Goal: Transaction & Acquisition: Purchase product/service

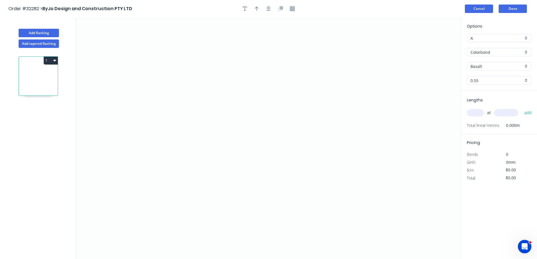
click at [478, 9] on button "Cancel" at bounding box center [478, 9] width 28 height 8
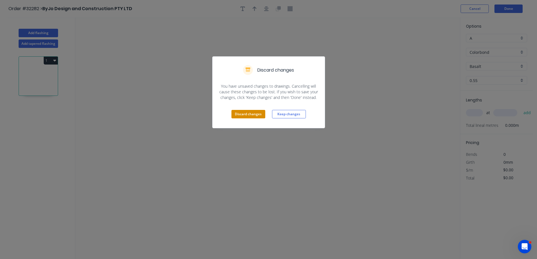
click at [249, 114] on button "Discard changes" at bounding box center [248, 114] width 34 height 8
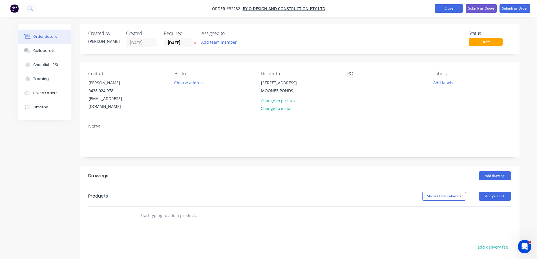
click at [458, 10] on button "Close" at bounding box center [448, 8] width 28 height 8
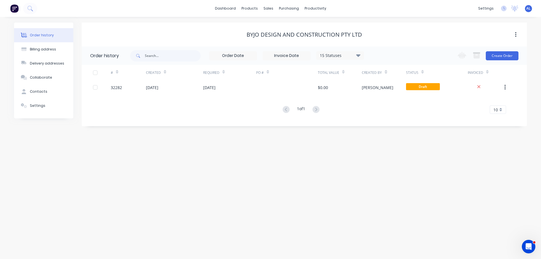
click at [15, 8] on img at bounding box center [14, 8] width 8 height 8
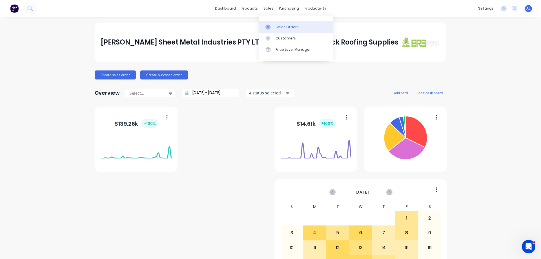
click at [283, 27] on div "Sales Orders" at bounding box center [286, 27] width 23 height 5
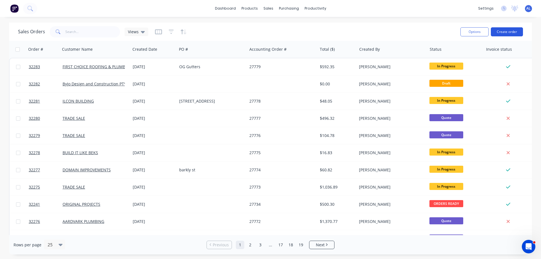
click at [512, 32] on button "Create order" at bounding box center [507, 31] width 32 height 9
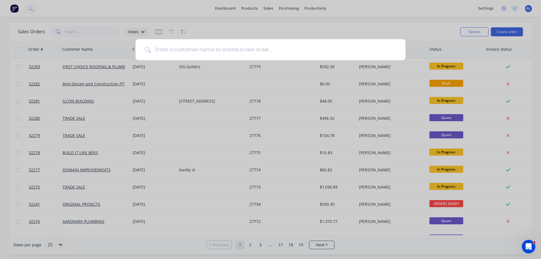
click at [228, 68] on div at bounding box center [270, 129] width 541 height 259
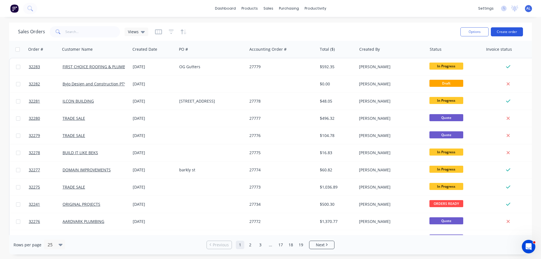
click at [499, 31] on button "Create order" at bounding box center [507, 31] width 32 height 9
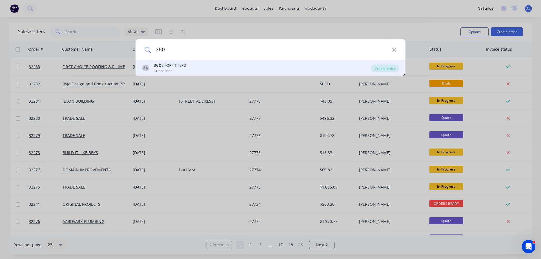
type input "360"
click at [214, 70] on div "3S 360 SHOPFITTERS Customer" at bounding box center [256, 68] width 229 height 11
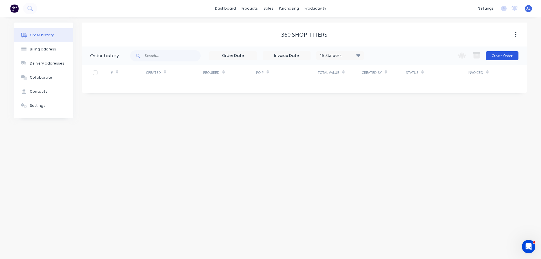
click at [500, 56] on button "Create Order" at bounding box center [502, 55] width 33 height 9
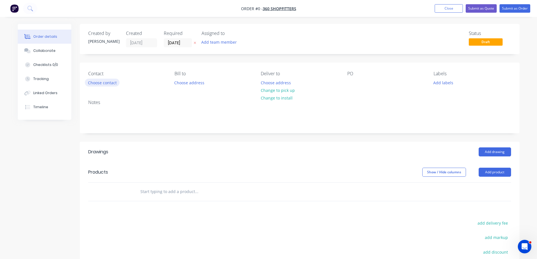
click at [112, 84] on button "Choose contact" at bounding box center [102, 83] width 35 height 8
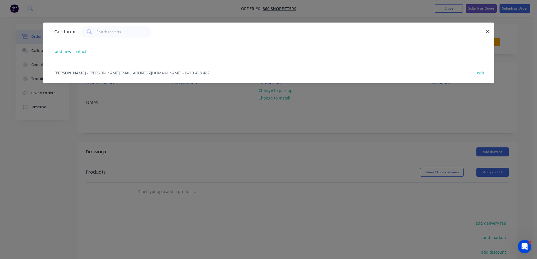
click at [125, 74] on span "- [PERSON_NAME][EMAIL_ADDRESS][DOMAIN_NAME] - 0410 488 487" at bounding box center [148, 72] width 123 height 5
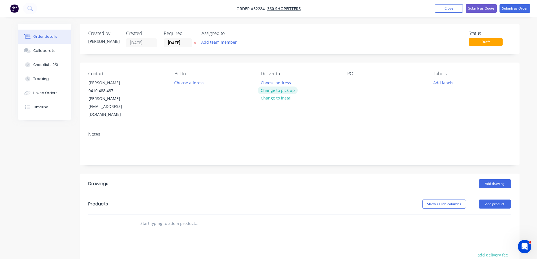
click at [278, 90] on button "Change to pick up" at bounding box center [277, 90] width 40 height 8
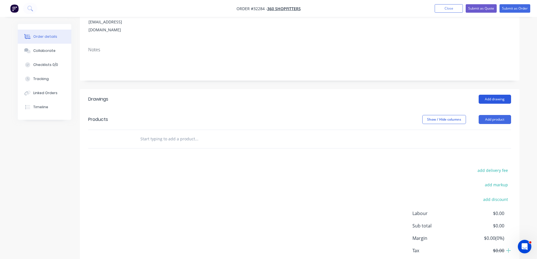
click at [490, 95] on button "Add drawing" at bounding box center [494, 99] width 32 height 9
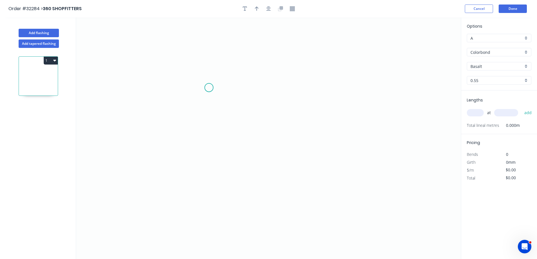
click at [209, 88] on icon "0" at bounding box center [268, 137] width 384 height 241
click at [204, 157] on icon "0" at bounding box center [268, 137] width 384 height 241
click at [348, 159] on icon "0 ?" at bounding box center [268, 137] width 384 height 241
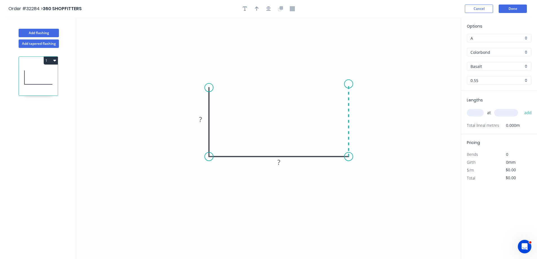
drag, startPoint x: 351, startPoint y: 84, endPoint x: 0, endPoint y: 220, distance: 376.8
click at [351, 84] on icon "0 ? ?" at bounding box center [268, 137] width 384 height 241
click at [203, 119] on rect at bounding box center [200, 120] width 11 height 8
type input "$19.84"
click at [270, 11] on icon "button" at bounding box center [268, 8] width 5 height 5
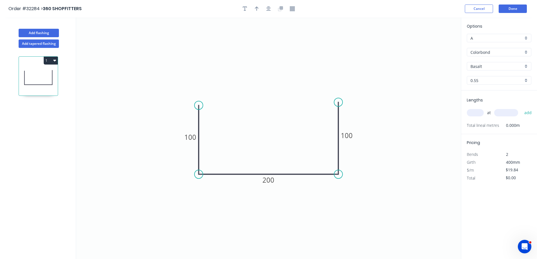
click at [526, 66] on div "Basalt" at bounding box center [498, 66] width 64 height 8
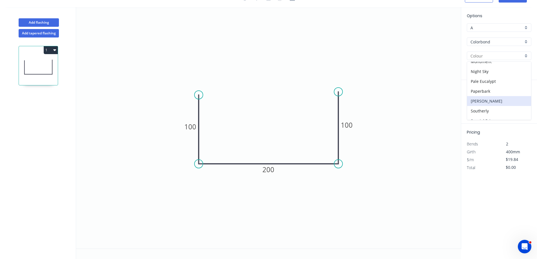
scroll to position [142, 0]
click at [493, 65] on div "Monument" at bounding box center [499, 63] width 64 height 10
type input "Monument"
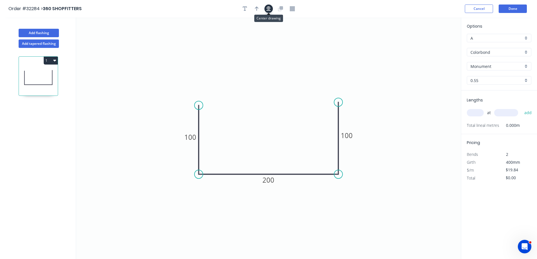
click at [270, 6] on button "button" at bounding box center [268, 9] width 8 height 8
click at [257, 8] on icon "button" at bounding box center [257, 8] width 4 height 5
drag, startPoint x: 432, startPoint y: 44, endPoint x: 262, endPoint y: 122, distance: 187.1
click at [262, 122] on icon at bounding box center [261, 115] width 5 height 18
drag, startPoint x: 472, startPoint y: 112, endPoint x: 251, endPoint y: 94, distance: 221.8
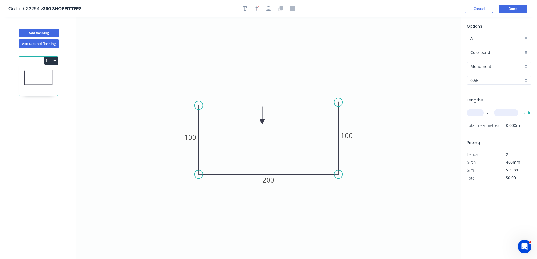
click at [465, 112] on div "Lengths at add Total lineal metres 0.000m" at bounding box center [499, 112] width 76 height 44
type input "1"
type input "7500"
click at [521, 108] on button "add" at bounding box center [527, 113] width 13 height 10
type input "$148.80"
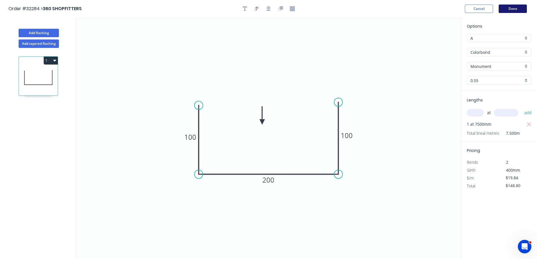
click at [510, 8] on button "Done" at bounding box center [512, 9] width 28 height 8
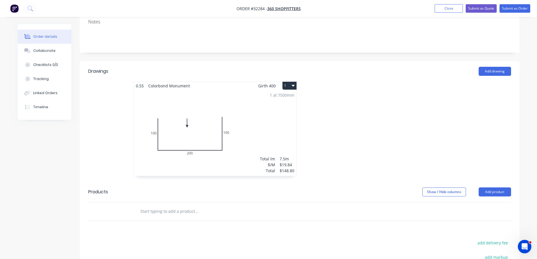
scroll to position [113, 0]
click at [491, 66] on button "Add drawing" at bounding box center [494, 70] width 32 height 9
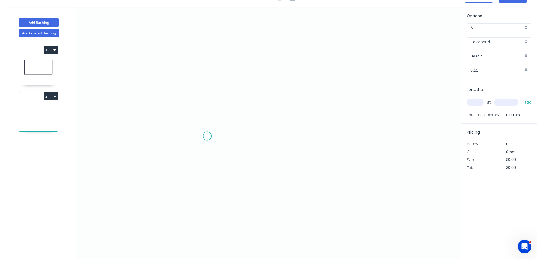
click at [207, 135] on icon "0" at bounding box center [268, 127] width 384 height 241
click at [210, 44] on icon "0" at bounding box center [268, 127] width 384 height 241
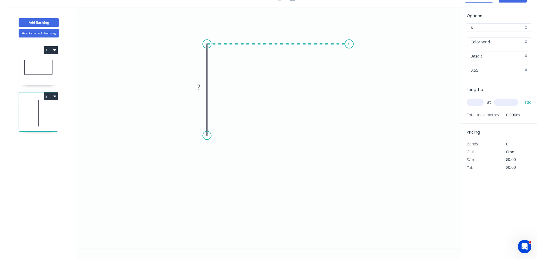
drag, startPoint x: 349, startPoint y: 49, endPoint x: 344, endPoint y: 81, distance: 33.0
click at [349, 49] on icon "0 ?" at bounding box center [268, 127] width 384 height 241
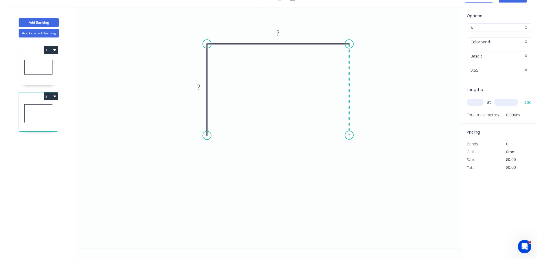
click at [349, 135] on icon "0 ? ?" at bounding box center [268, 127] width 384 height 241
click at [227, 174] on div "Feather" at bounding box center [234, 179] width 57 height 12
click at [224, 154] on div "Flip bend" at bounding box center [234, 154] width 57 height 12
click at [359, 173] on div "Feather" at bounding box center [375, 178] width 57 height 12
click at [227, 124] on rect at bounding box center [219, 125] width 22 height 12
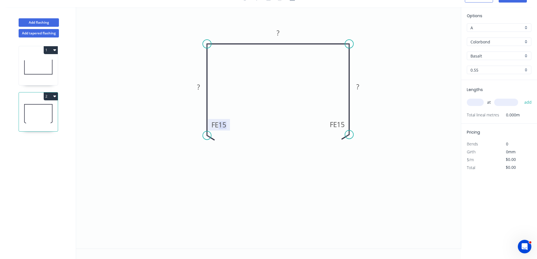
click at [225, 126] on tspan "15" at bounding box center [222, 124] width 8 height 9
type input "$28.91"
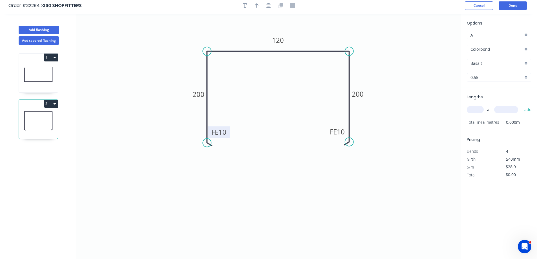
scroll to position [0, 0]
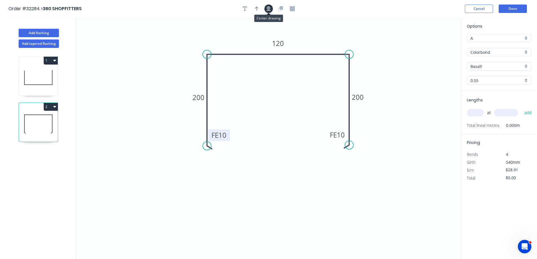
click at [266, 8] on button "button" at bounding box center [268, 9] width 8 height 8
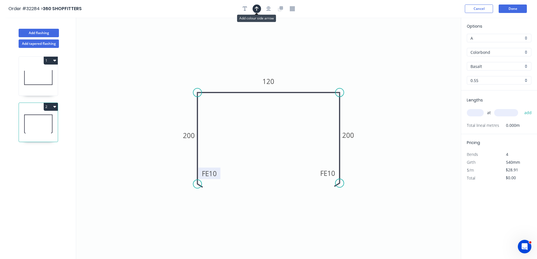
click at [258, 9] on icon "button" at bounding box center [257, 8] width 4 height 5
drag, startPoint x: 432, startPoint y: 43, endPoint x: 307, endPoint y: 74, distance: 128.9
click at [306, 74] on icon at bounding box center [304, 68] width 5 height 18
drag, startPoint x: 526, startPoint y: 66, endPoint x: 522, endPoint y: 70, distance: 5.4
click at [525, 66] on div "Basalt" at bounding box center [498, 66] width 64 height 8
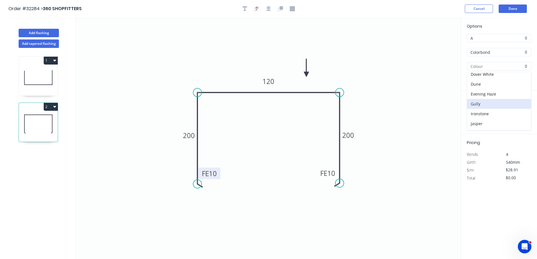
scroll to position [141, 0]
click at [500, 74] on div "Monument" at bounding box center [499, 74] width 64 height 10
type input "Monument"
drag, startPoint x: 476, startPoint y: 113, endPoint x: 467, endPoint y: 114, distance: 9.4
click at [475, 113] on input "text" at bounding box center [474, 112] width 17 height 7
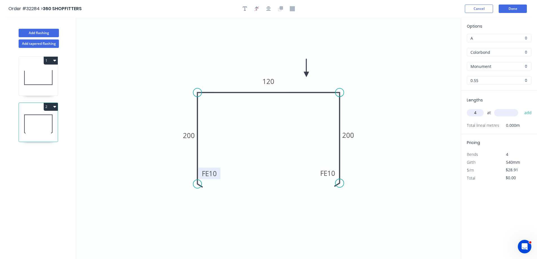
type input "4"
type input "7500"
click at [521, 108] on button "add" at bounding box center [527, 113] width 13 height 10
type input "$867.30"
click at [514, 8] on button "Done" at bounding box center [512, 9] width 28 height 8
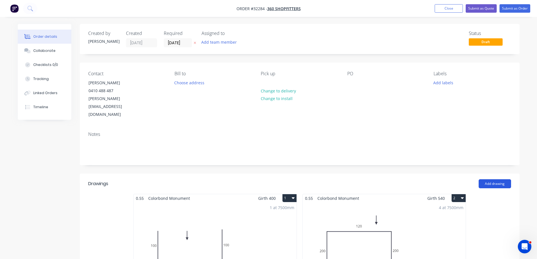
click at [486, 179] on button "Add drawing" at bounding box center [494, 183] width 32 height 9
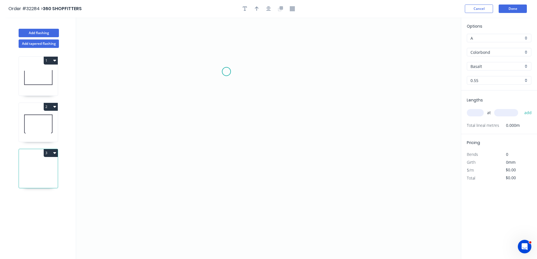
click at [226, 72] on icon "0" at bounding box center [268, 137] width 384 height 241
drag, startPoint x: 223, startPoint y: 154, endPoint x: 300, endPoint y: 155, distance: 76.3
click at [226, 153] on icon "0" at bounding box center [268, 137] width 384 height 241
click at [358, 155] on icon "0 ?" at bounding box center [268, 137] width 384 height 241
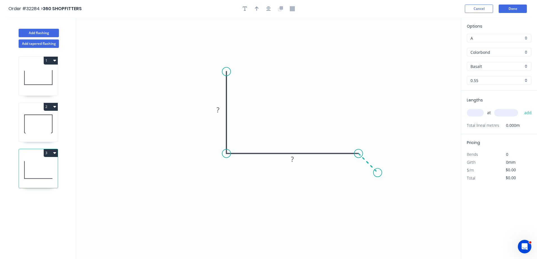
drag, startPoint x: 377, startPoint y: 170, endPoint x: 262, endPoint y: 169, distance: 114.9
click at [377, 170] on icon "0 ? ?" at bounding box center [268, 137] width 384 height 241
click at [399, 176] on div "Delete point" at bounding box center [405, 176] width 57 height 12
click at [378, 195] on div "Feather" at bounding box center [386, 195] width 57 height 12
click at [355, 164] on tspan "15" at bounding box center [354, 162] width 8 height 9
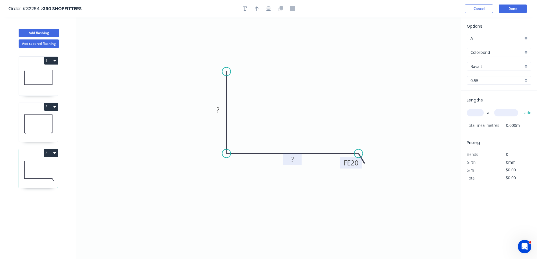
click at [294, 159] on g "?" at bounding box center [291, 158] width 11 height 9
type input "$13.86"
click at [271, 8] on button "button" at bounding box center [268, 9] width 8 height 8
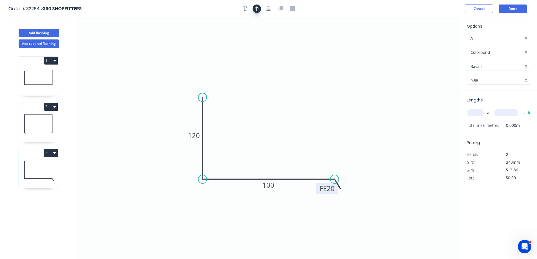
click at [255, 8] on icon "button" at bounding box center [257, 8] width 4 height 5
drag, startPoint x: 432, startPoint y: 43, endPoint x: 287, endPoint y: 146, distance: 178.5
click at [287, 146] on icon at bounding box center [286, 140] width 5 height 18
click at [474, 117] on div "at add" at bounding box center [499, 113] width 66 height 10
type input "4"
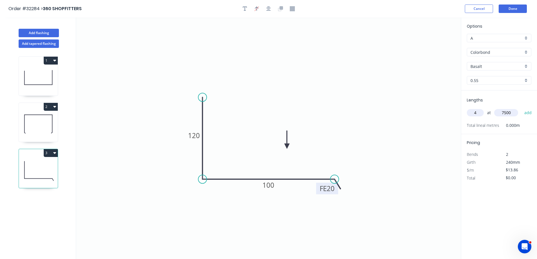
type input "7500"
click at [521, 108] on button "add" at bounding box center [527, 113] width 13 height 10
type input "$415.80"
click at [515, 10] on button "Done" at bounding box center [512, 9] width 28 height 8
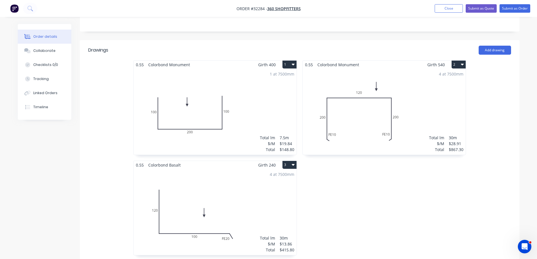
scroll to position [197, 0]
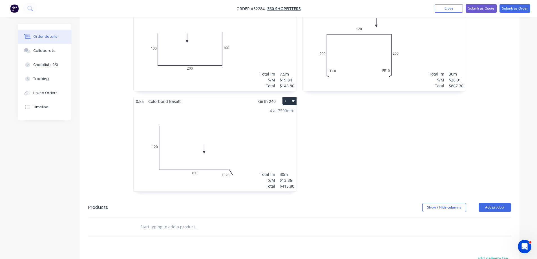
click at [182, 221] on input "text" at bounding box center [196, 226] width 113 height 11
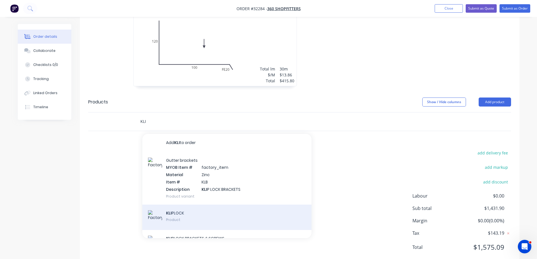
type input "KLI"
click at [218, 204] on div "KLI PLOCK Product" at bounding box center [226, 216] width 169 height 25
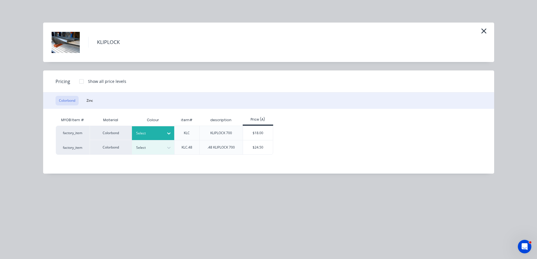
click at [169, 132] on icon at bounding box center [169, 133] width 6 height 6
click at [70, 21] on div "Monument" at bounding box center [35, 16] width 70 height 10
click at [253, 135] on div "$18.00" at bounding box center [258, 133] width 30 height 14
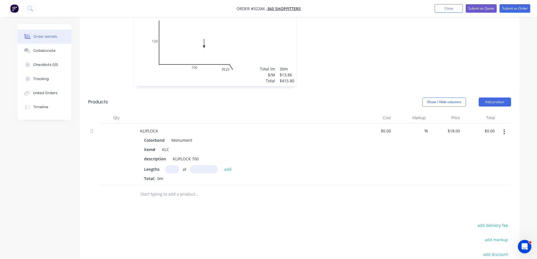
click at [173, 165] on input "text" at bounding box center [172, 169] width 14 height 8
type input "11"
type input "6000"
click at [221, 165] on button "add" at bounding box center [227, 169] width 13 height 8
type input "$1,188.00"
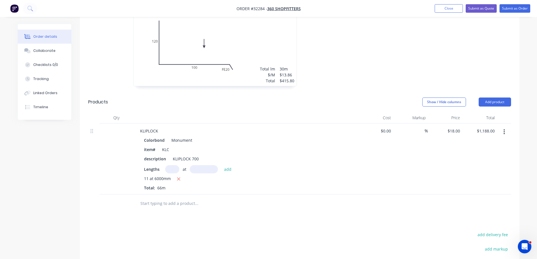
click at [186, 198] on input "text" at bounding box center [196, 203] width 113 height 11
click at [183, 198] on input "text" at bounding box center [196, 203] width 113 height 11
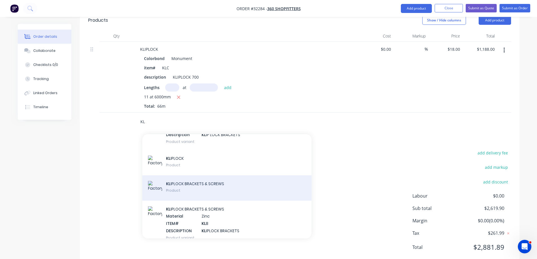
scroll to position [56, 0]
type input "KL"
click at [210, 174] on div "KL IPLOCK BRACKETS & SCREWS Product" at bounding box center [226, 186] width 169 height 25
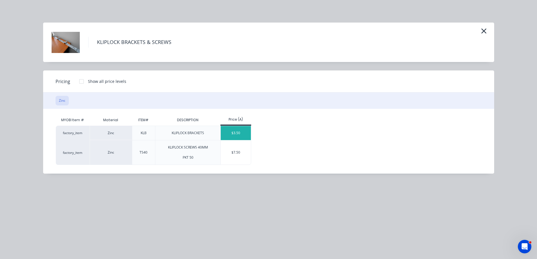
click at [239, 133] on div "$3.50" at bounding box center [236, 133] width 30 height 14
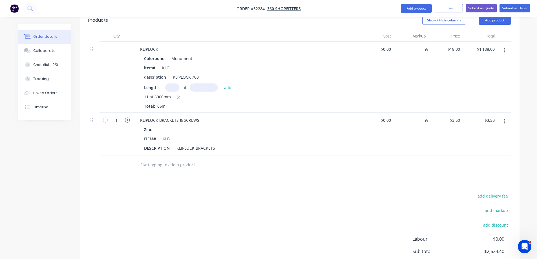
click at [126, 117] on icon "button" at bounding box center [127, 119] width 5 height 5
type input "2"
type input "$7.00"
click at [126, 117] on icon "button" at bounding box center [127, 119] width 5 height 5
type input "3"
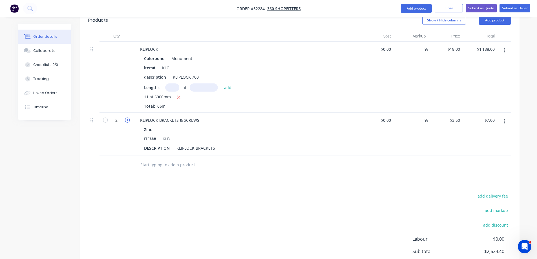
type input "$10.50"
click at [126, 117] on icon "button" at bounding box center [127, 119] width 5 height 5
type input "4"
type input "$14.00"
click at [126, 117] on icon "button" at bounding box center [127, 119] width 5 height 5
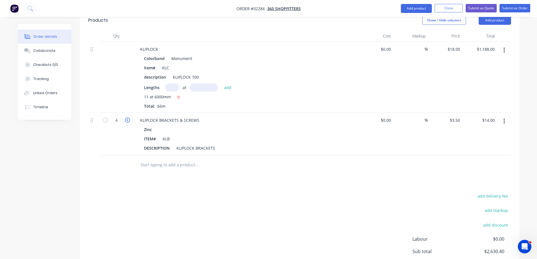
type input "5"
type input "$17.50"
click at [119, 116] on input "5" at bounding box center [116, 120] width 15 height 8
type input "44"
type input "$154.00"
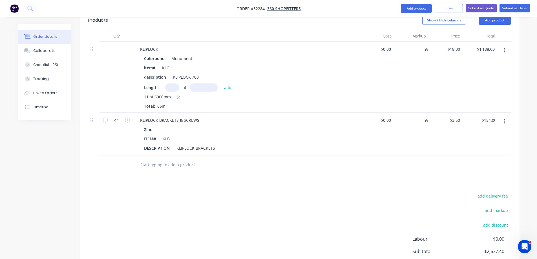
click at [159, 168] on div "Drawings Add drawing 0.55 Colorbond Monument Girth 400 1 0 100 200 100 0 100 20…" at bounding box center [299, 49] width 439 height 520
click at [152, 159] on input "text" at bounding box center [196, 164] width 113 height 11
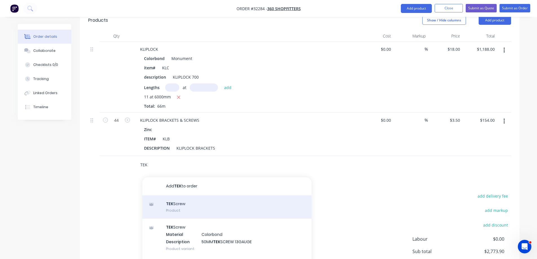
type input "TEK"
click at [207, 195] on div "TEK Screw Product" at bounding box center [226, 207] width 169 height 24
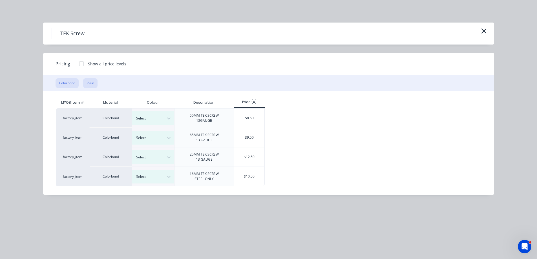
click at [92, 83] on button "Plain" at bounding box center [90, 83] width 14 height 10
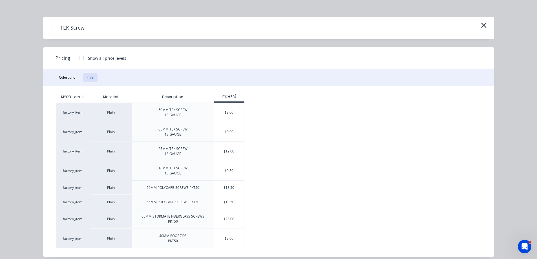
scroll to position [6, 0]
click at [235, 232] on div "$8.00" at bounding box center [229, 237] width 30 height 19
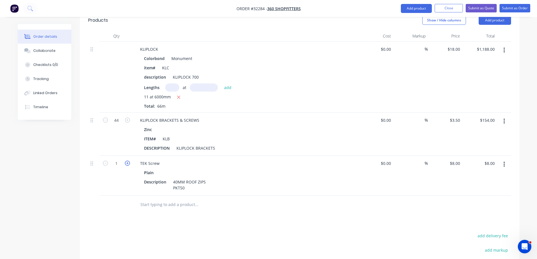
click at [127, 161] on icon "button" at bounding box center [127, 163] width 5 height 5
type input "2"
type input "$16.00"
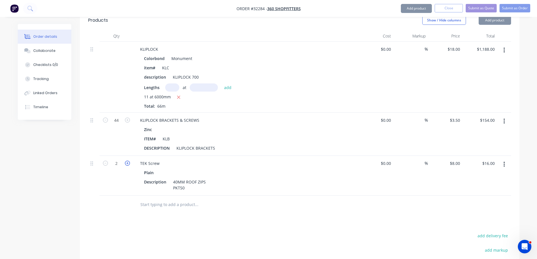
click at [127, 161] on icon "button" at bounding box center [127, 163] width 5 height 5
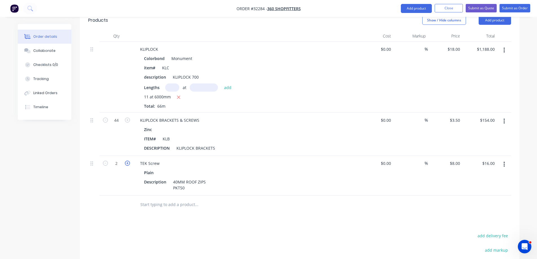
type input "3"
type input "$24.00"
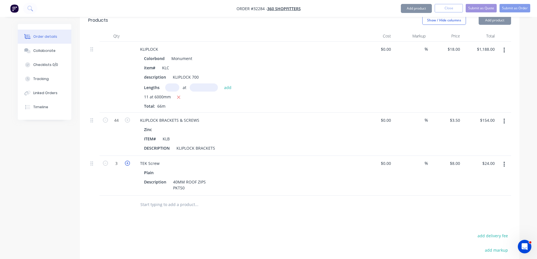
click at [127, 161] on icon "button" at bounding box center [127, 163] width 5 height 5
type input "4"
type input "$32.00"
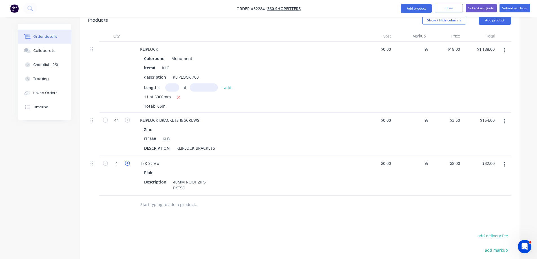
click at [127, 161] on icon "button" at bounding box center [127, 163] width 5 height 5
type input "5"
type input "$40.00"
click at [479, 232] on button "add delivery fee" at bounding box center [492, 236] width 36 height 8
type input "80"
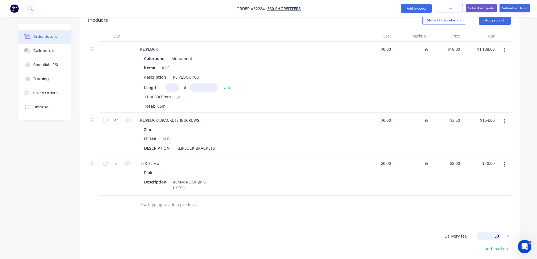
click input "submit" at bounding box center [0, 0] width 0 height 0
click at [501, 232] on span "$80.00" at bounding box center [495, 235] width 12 height 6
click at [508, 234] on icon at bounding box center [508, 235] width 2 height 2
click at [498, 232] on button "add delivery fee" at bounding box center [492, 236] width 36 height 8
type input "100"
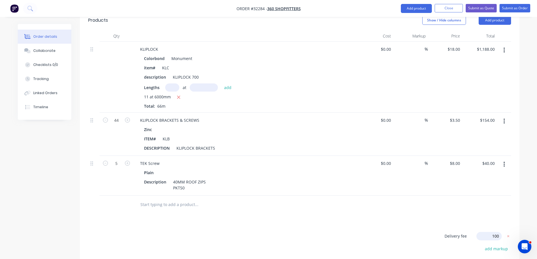
click input "submit" at bounding box center [0, 0] width 0 height 0
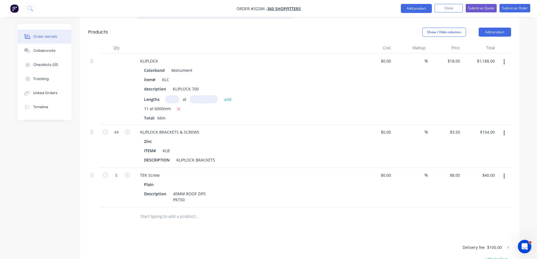
scroll to position [267, 0]
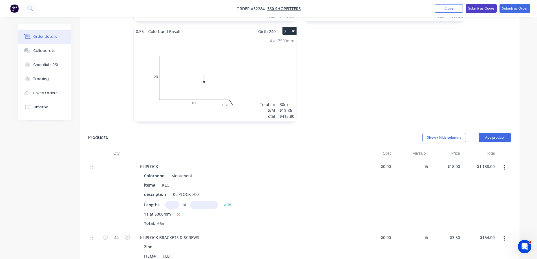
click at [484, 10] on button "Submit as Quote" at bounding box center [480, 8] width 31 height 8
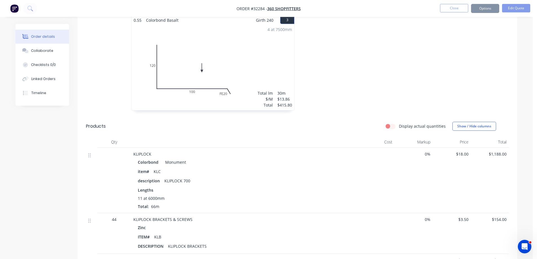
scroll to position [0, 0]
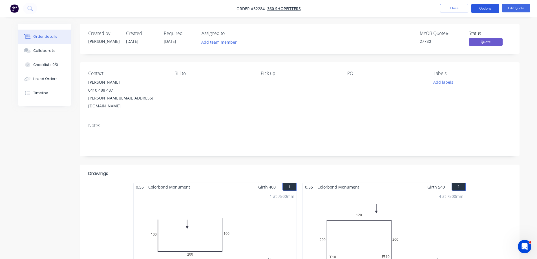
click at [480, 9] on button "Options" at bounding box center [485, 8] width 28 height 9
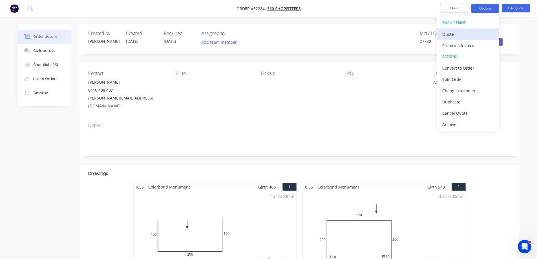
click at [458, 33] on div "Quote" at bounding box center [468, 34] width 52 height 8
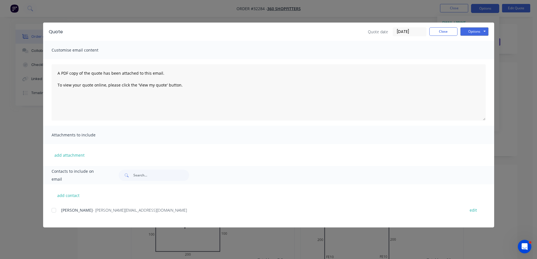
click at [54, 210] on div at bounding box center [53, 209] width 11 height 11
click at [469, 30] on button "Options" at bounding box center [474, 31] width 28 height 8
click at [481, 59] on button "Email" at bounding box center [478, 59] width 36 height 9
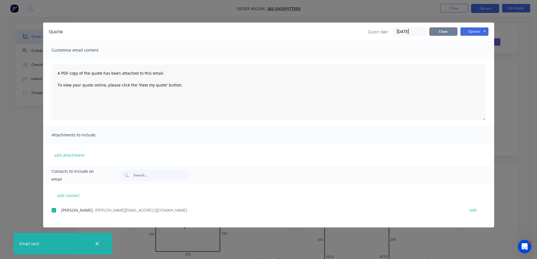
click at [449, 34] on button "Close" at bounding box center [443, 31] width 28 height 8
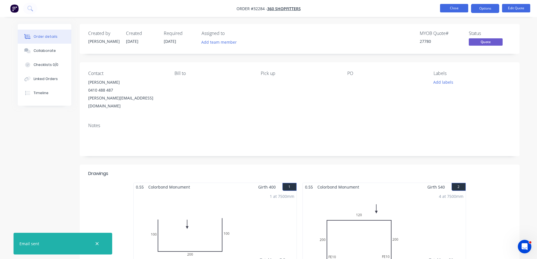
click at [457, 11] on button "Close" at bounding box center [454, 8] width 28 height 8
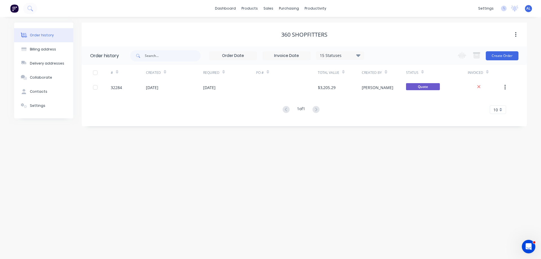
click at [15, 12] on img at bounding box center [14, 8] width 8 height 8
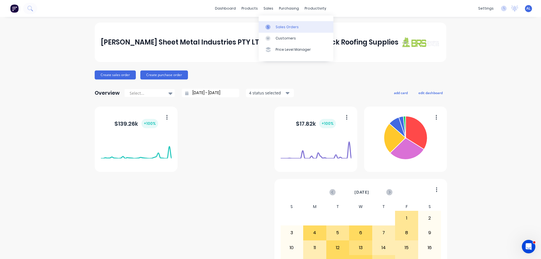
click at [284, 27] on div "Sales Orders" at bounding box center [286, 27] width 23 height 5
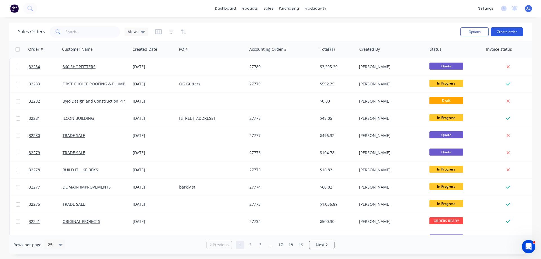
click at [511, 30] on button "Create order" at bounding box center [507, 31] width 32 height 9
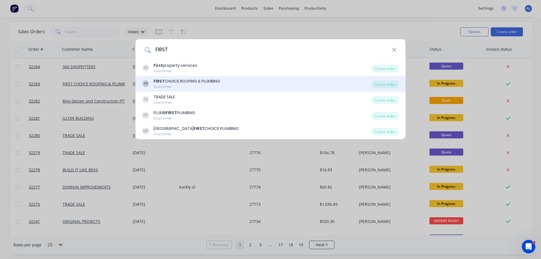
type input "FIRST"
click at [207, 81] on div "FIRST CHOICE ROOFING & PLUMBING" at bounding box center [186, 81] width 66 height 6
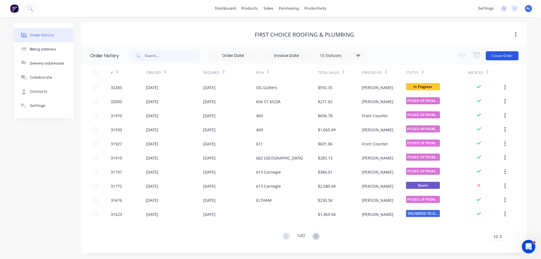
click at [501, 56] on button "Create Order" at bounding box center [502, 55] width 33 height 9
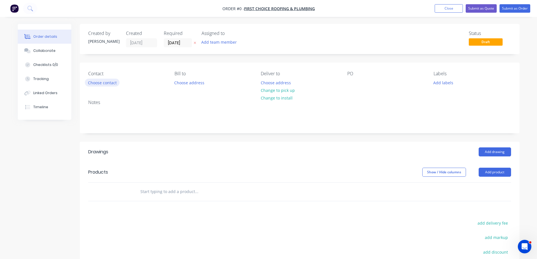
click at [104, 83] on button "Choose contact" at bounding box center [102, 83] width 35 height 8
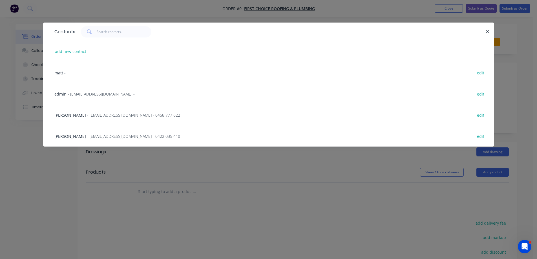
click at [95, 93] on span "- [EMAIL_ADDRESS][DOMAIN_NAME] -" at bounding box center [101, 93] width 67 height 5
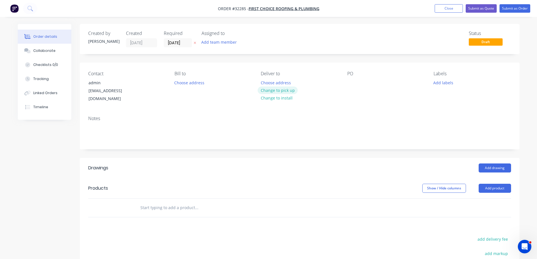
click at [281, 88] on button "Change to pick up" at bounding box center [277, 90] width 40 height 8
click at [351, 85] on div at bounding box center [351, 83] width 9 height 8
click at [491, 163] on button "Add drawing" at bounding box center [494, 167] width 32 height 9
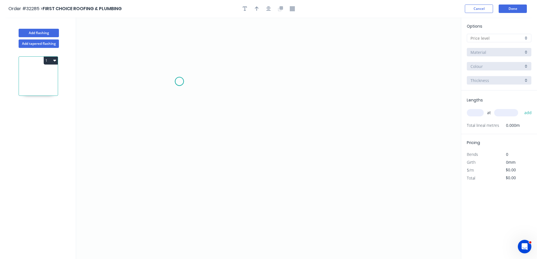
click at [179, 81] on icon "0" at bounding box center [268, 137] width 384 height 241
click at [208, 81] on icon at bounding box center [193, 81] width 29 height 0
drag, startPoint x: 204, startPoint y: 141, endPoint x: 261, endPoint y: 132, distance: 57.9
click at [204, 141] on icon "0 ?" at bounding box center [268, 137] width 384 height 241
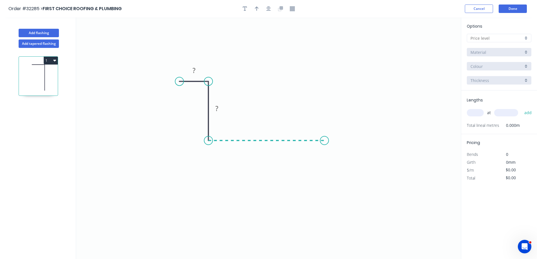
click at [324, 138] on icon "0 ? ?" at bounding box center [268, 137] width 384 height 241
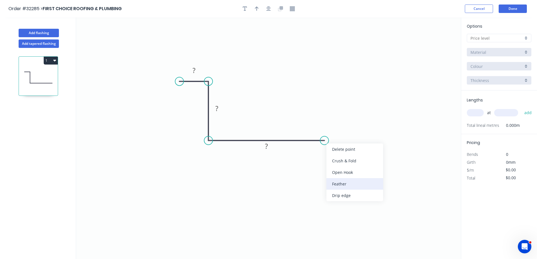
click at [356, 182] on div "Feather" at bounding box center [354, 184] width 57 height 12
click at [198, 71] on rect at bounding box center [193, 71] width 11 height 8
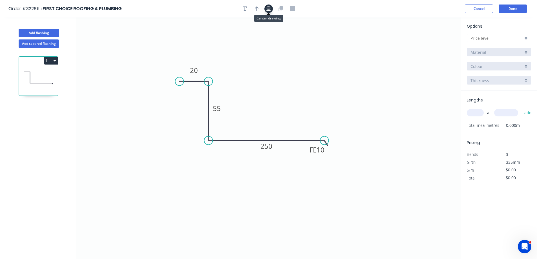
click at [269, 10] on icon "button" at bounding box center [268, 8] width 5 height 5
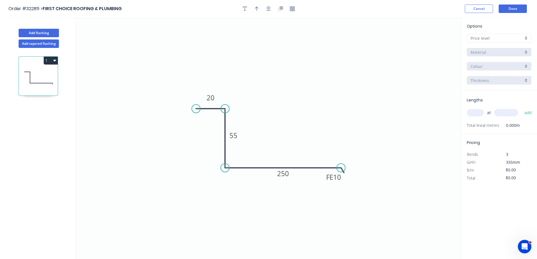
click at [524, 39] on div at bounding box center [498, 38] width 64 height 8
click at [516, 46] on div "A" at bounding box center [499, 49] width 64 height 10
type input "A"
type input "$20.02"
click at [528, 54] on div "Colorbond" at bounding box center [498, 52] width 64 height 8
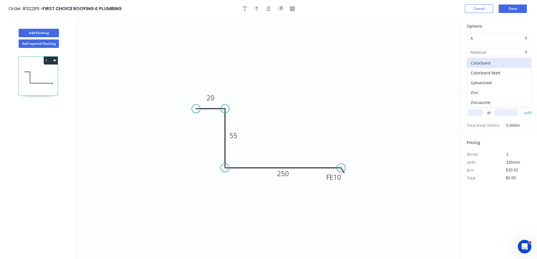
click at [505, 92] on div "Zinc" at bounding box center [499, 93] width 64 height 10
type input "Zinc"
type input "$17.76"
drag, startPoint x: 475, startPoint y: 113, endPoint x: 428, endPoint y: 117, distance: 47.2
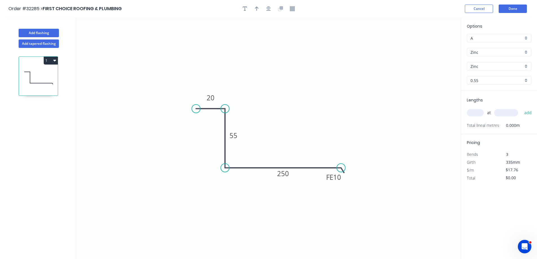
click at [473, 113] on input "text" at bounding box center [474, 112] width 17 height 7
type input "1"
type input "1000"
click at [521, 108] on button "add" at bounding box center [527, 113] width 13 height 10
type input "$17.76"
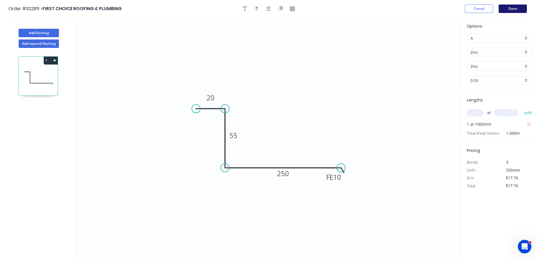
click at [519, 12] on button "Done" at bounding box center [512, 9] width 28 height 8
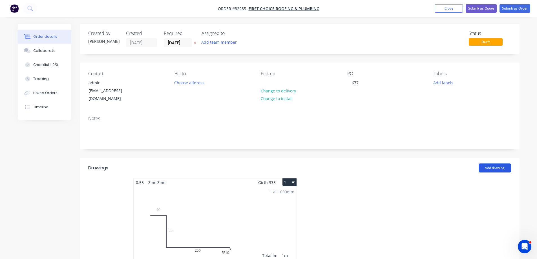
click at [494, 163] on button "Add drawing" at bounding box center [494, 167] width 32 height 9
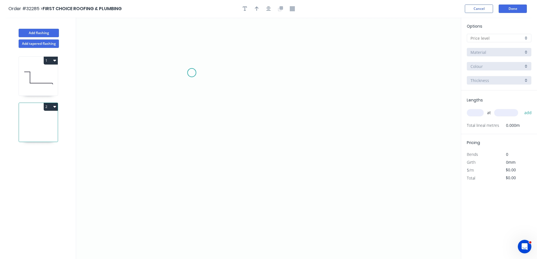
click at [192, 73] on icon "0" at bounding box center [268, 137] width 384 height 241
click at [216, 74] on icon "0" at bounding box center [268, 137] width 384 height 241
drag, startPoint x: 218, startPoint y: 139, endPoint x: 233, endPoint y: 130, distance: 17.7
click at [218, 138] on icon "0 ?" at bounding box center [268, 137] width 384 height 241
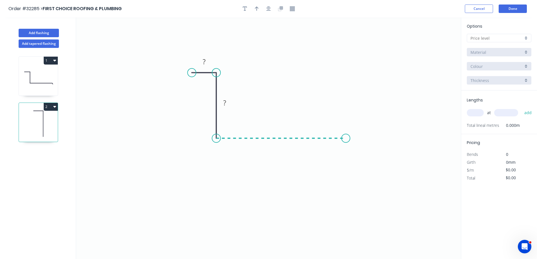
click at [346, 138] on icon "0 ? ?" at bounding box center [268, 137] width 384 height 241
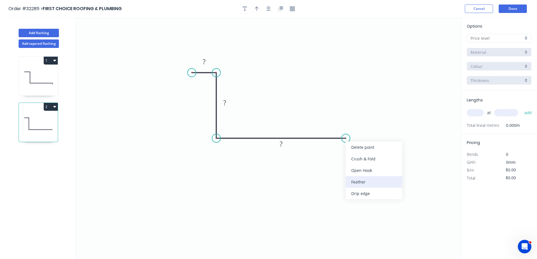
click at [379, 181] on div "Feather" at bounding box center [373, 182] width 57 height 12
click at [344, 148] on tspan "15" at bounding box center [342, 147] width 8 height 9
type input "$17.76"
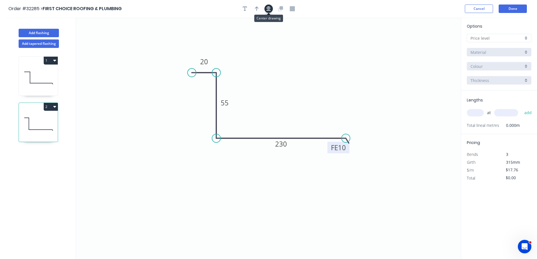
click at [268, 10] on icon "button" at bounding box center [268, 8] width 5 height 5
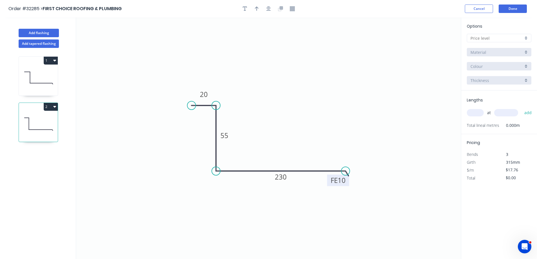
click at [524, 40] on div at bounding box center [498, 38] width 64 height 8
click at [509, 49] on div "A" at bounding box center [499, 49] width 64 height 10
type input "A"
type input "$20.02"
click at [525, 51] on div "Colorbond" at bounding box center [498, 52] width 64 height 8
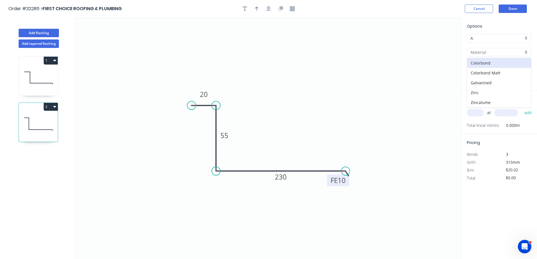
click at [500, 93] on div "Zinc" at bounding box center [499, 93] width 64 height 10
type input "Zinc"
type input "$17.76"
click at [474, 110] on input "text" at bounding box center [474, 112] width 17 height 7
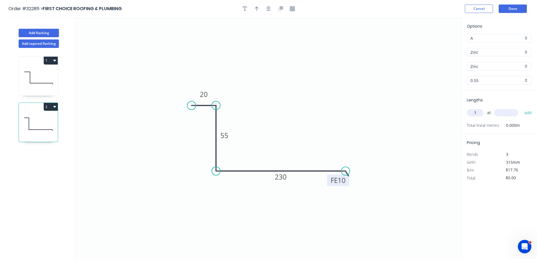
type input "1"
type input "1000"
click at [521, 108] on button "add" at bounding box center [527, 113] width 13 height 10
type input "$17.76"
click at [509, 10] on button "Done" at bounding box center [512, 9] width 28 height 8
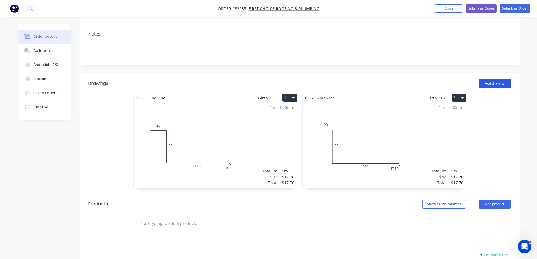
click at [499, 79] on button "Add drawing" at bounding box center [494, 83] width 32 height 9
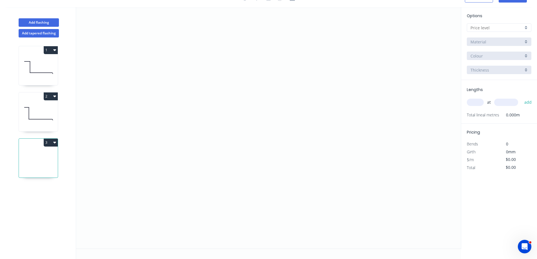
scroll to position [10, 0]
click at [190, 63] on icon "0" at bounding box center [268, 127] width 384 height 241
click at [221, 66] on icon "0" at bounding box center [268, 127] width 384 height 241
click at [222, 122] on icon "0 ?" at bounding box center [268, 127] width 384 height 241
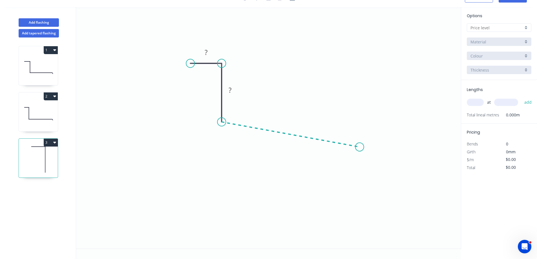
click at [359, 147] on icon "0 ? ?" at bounding box center [268, 127] width 384 height 241
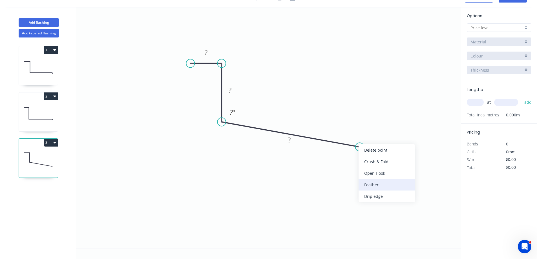
click at [381, 183] on div "Feather" at bounding box center [386, 185] width 57 height 12
click at [357, 154] on tspan "15" at bounding box center [354, 154] width 8 height 9
type input "$17.76"
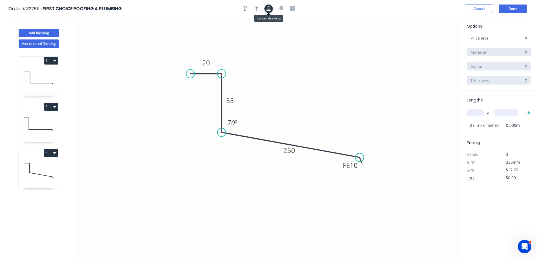
click at [266, 12] on button "button" at bounding box center [268, 9] width 8 height 8
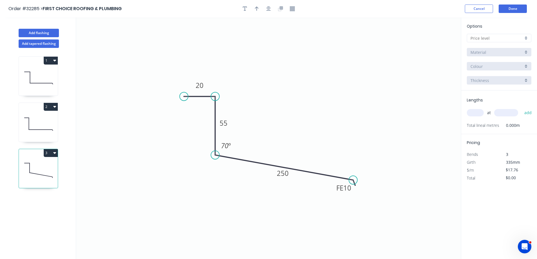
click at [525, 39] on div at bounding box center [498, 38] width 64 height 8
click at [513, 49] on div "A" at bounding box center [499, 49] width 64 height 10
type input "A"
type input "$20.02"
click at [525, 53] on div "Colorbond" at bounding box center [498, 52] width 64 height 8
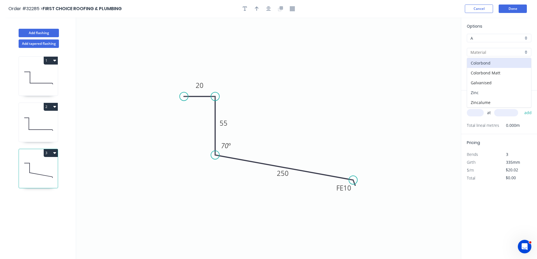
click at [499, 91] on div "Zinc" at bounding box center [499, 93] width 64 height 10
type input "Zinc"
type input "$17.76"
click at [477, 114] on input "text" at bounding box center [474, 112] width 17 height 7
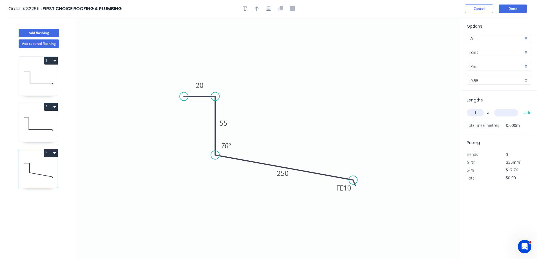
type input "1"
type input "1000"
click at [521, 108] on button "add" at bounding box center [527, 113] width 13 height 10
type input "$17.76"
click at [522, 8] on button "Done" at bounding box center [512, 9] width 28 height 8
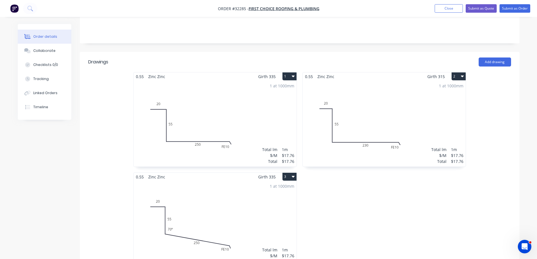
scroll to position [56, 0]
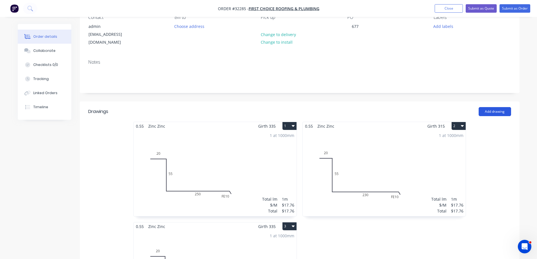
click at [493, 107] on button "Add drawing" at bounding box center [494, 111] width 32 height 9
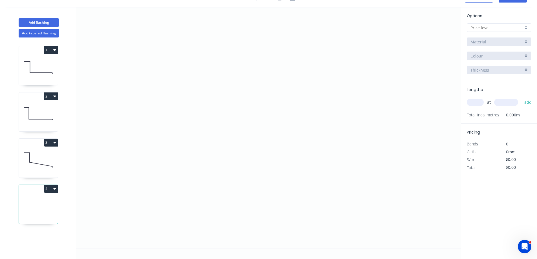
scroll to position [10, 0]
click at [189, 107] on icon "0" at bounding box center [268, 127] width 384 height 241
click at [326, 104] on icon "0" at bounding box center [268, 127] width 384 height 241
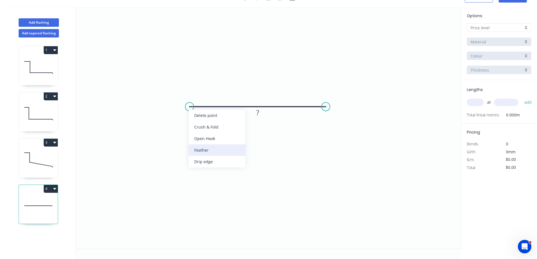
click at [213, 152] on div "Feather" at bounding box center [216, 150] width 57 height 12
click at [212, 125] on div "Flip bend" at bounding box center [217, 127] width 57 height 12
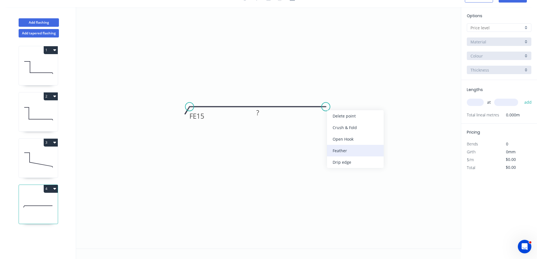
click at [353, 146] on div "Feather" at bounding box center [355, 151] width 57 height 12
click at [202, 114] on tspan "15" at bounding box center [200, 115] width 8 height 9
type input "$38.98"
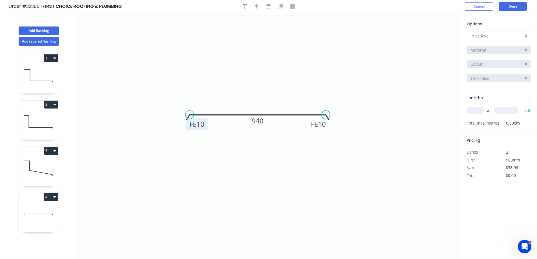
scroll to position [0, 0]
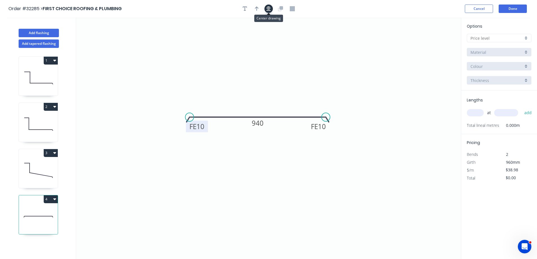
click at [266, 10] on icon "button" at bounding box center [268, 8] width 5 height 5
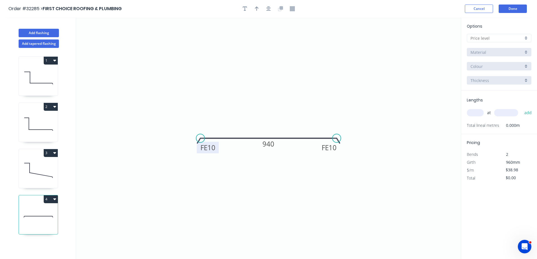
click at [526, 36] on div at bounding box center [498, 38] width 64 height 8
click at [495, 48] on div "A" at bounding box center [499, 49] width 64 height 10
type input "A"
type input "$48.45"
click at [526, 52] on div "Colorbond" at bounding box center [498, 52] width 64 height 8
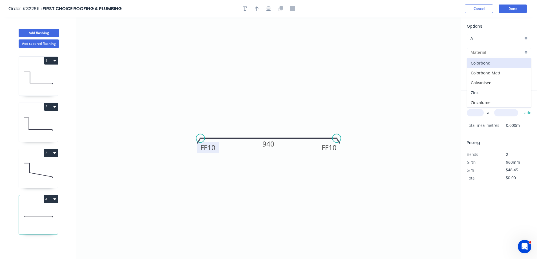
click at [501, 93] on div "Zinc" at bounding box center [499, 93] width 64 height 10
type input "Zinc"
type input "$38.98"
drag, startPoint x: 472, startPoint y: 113, endPoint x: 365, endPoint y: 99, distance: 108.0
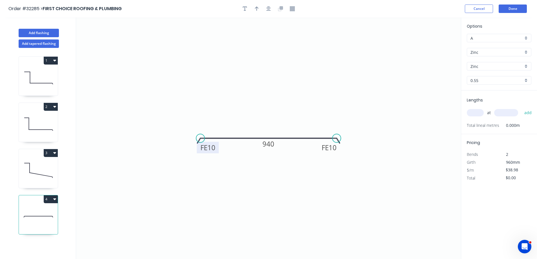
click at [472, 113] on input "text" at bounding box center [474, 112] width 17 height 7
type input "1"
type input "2000"
click at [521, 108] on button "add" at bounding box center [527, 113] width 13 height 10
type input "$77.96"
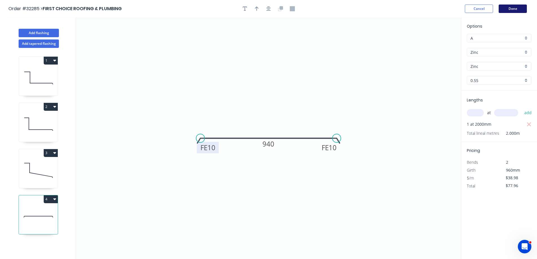
click at [513, 6] on button "Done" at bounding box center [512, 9] width 28 height 8
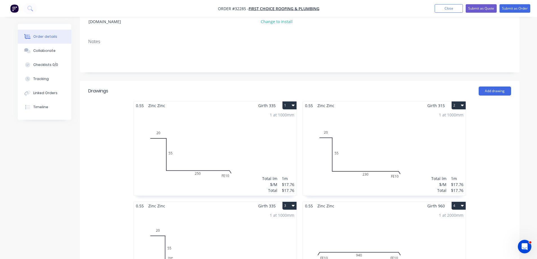
scroll to position [84, 0]
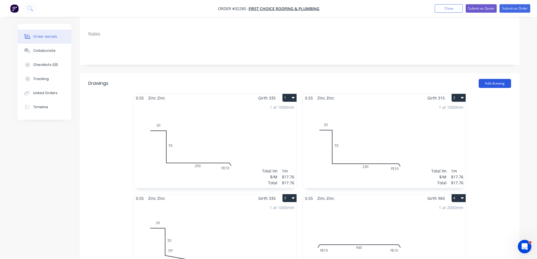
click at [501, 79] on button "Add drawing" at bounding box center [494, 83] width 32 height 9
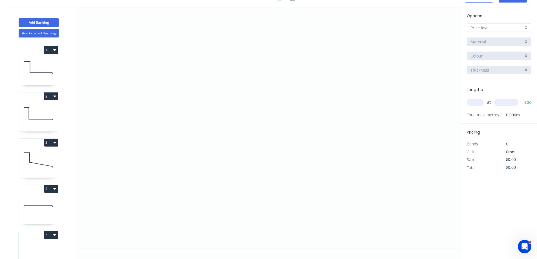
scroll to position [10, 0]
click at [212, 61] on icon "0" at bounding box center [268, 127] width 384 height 241
drag, startPoint x: 209, startPoint y: 142, endPoint x: 297, endPoint y: 145, distance: 87.4
click at [211, 142] on icon "0" at bounding box center [268, 127] width 384 height 241
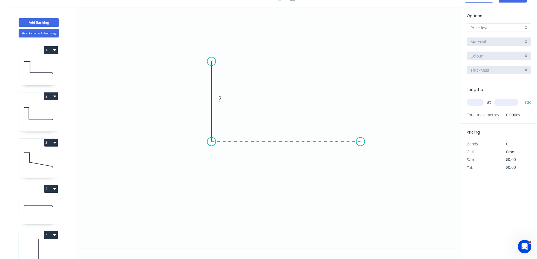
click at [360, 147] on icon "0 ?" at bounding box center [268, 127] width 384 height 241
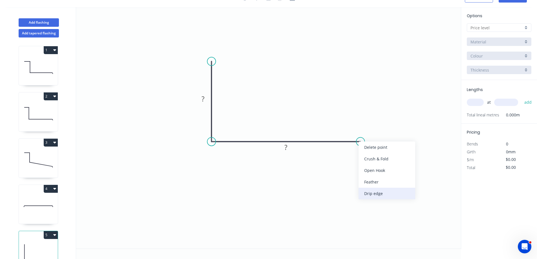
click at [391, 191] on div "Drip edge" at bounding box center [386, 194] width 57 height 12
click at [208, 99] on rect at bounding box center [202, 99] width 11 height 8
type input "$20.01"
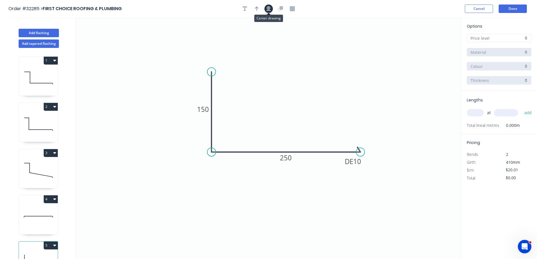
click at [269, 10] on icon "button" at bounding box center [268, 8] width 5 height 5
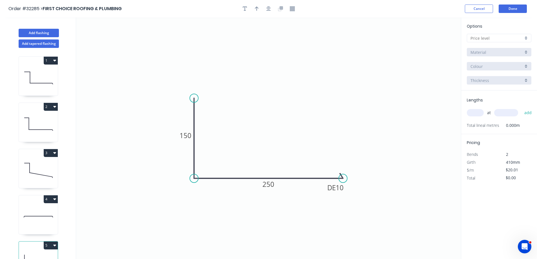
click at [524, 39] on div at bounding box center [498, 38] width 64 height 8
click at [514, 48] on div "A" at bounding box center [499, 49] width 64 height 10
type input "A"
type input "$22.89"
click at [527, 54] on div "Colorbond" at bounding box center [498, 52] width 64 height 8
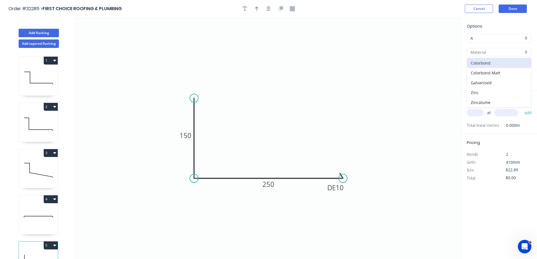
click at [514, 90] on div "Zinc" at bounding box center [499, 93] width 64 height 10
type input "Zinc"
type input "$20.01"
click at [475, 111] on input "text" at bounding box center [474, 112] width 17 height 7
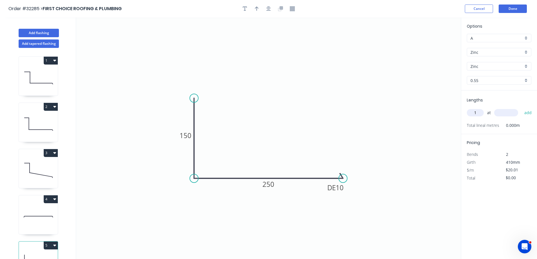
type input "1"
type input "1000"
click at [521, 108] on button "add" at bounding box center [527, 113] width 13 height 10
type input "$20.01"
click at [511, 10] on button "Done" at bounding box center [512, 9] width 28 height 8
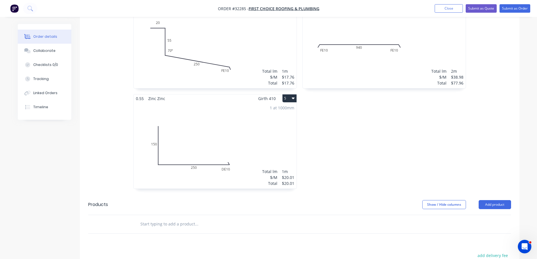
scroll to position [141, 0]
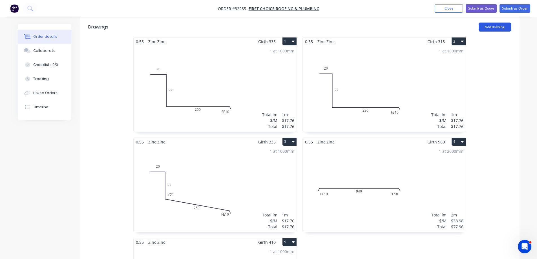
click at [488, 23] on button "Add drawing" at bounding box center [494, 27] width 32 height 9
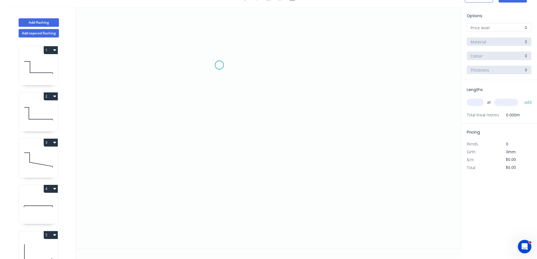
click at [219, 65] on icon "0" at bounding box center [268, 127] width 384 height 241
click at [224, 149] on icon "0" at bounding box center [268, 127] width 384 height 241
click at [351, 78] on icon "0 ?" at bounding box center [268, 127] width 384 height 241
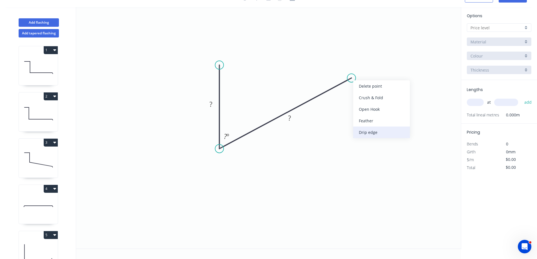
click at [382, 131] on div "Drip edge" at bounding box center [381, 132] width 57 height 12
click at [291, 120] on rect at bounding box center [289, 119] width 11 height 8
type input "$21.63"
click at [225, 133] on tspan "?" at bounding box center [225, 136] width 3 height 9
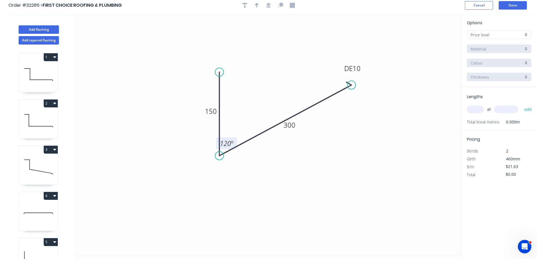
scroll to position [0, 0]
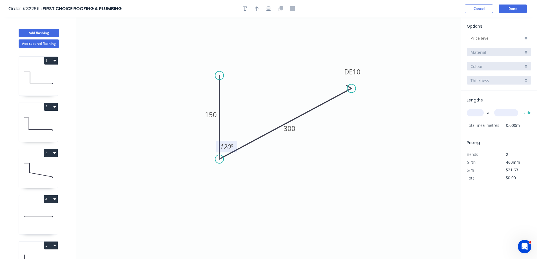
click at [527, 37] on div at bounding box center [498, 38] width 64 height 8
click at [511, 46] on div "A" at bounding box center [499, 49] width 64 height 10
type input "A"
type input "$24.76"
click at [526, 52] on div "Colorbond" at bounding box center [498, 52] width 64 height 8
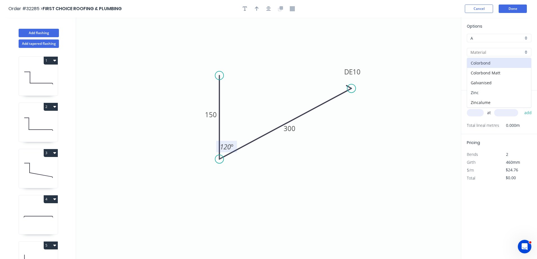
click at [497, 94] on div "Zinc" at bounding box center [499, 93] width 64 height 10
type input "Zinc"
type input "$21.63"
click at [476, 115] on input "text" at bounding box center [474, 112] width 17 height 7
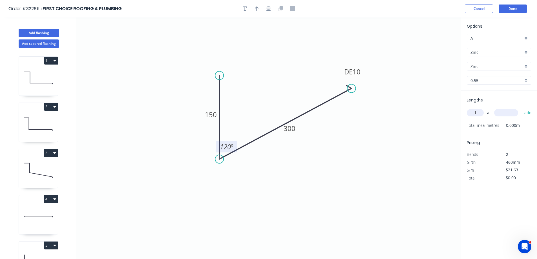
type input "1"
type input "1000"
click at [521, 108] on button "add" at bounding box center [527, 113] width 13 height 10
type input "$21.63"
click at [507, 8] on button "Done" at bounding box center [512, 9] width 28 height 8
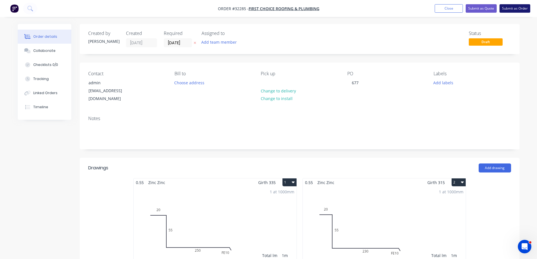
click at [509, 9] on button "Submit as Order" at bounding box center [514, 8] width 31 height 8
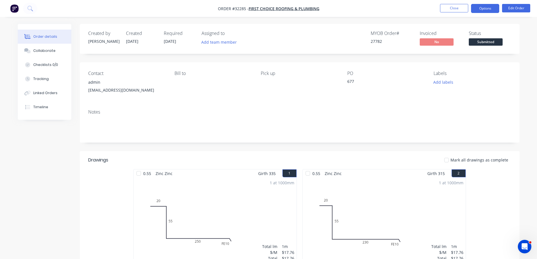
click at [489, 10] on button "Options" at bounding box center [485, 8] width 28 height 9
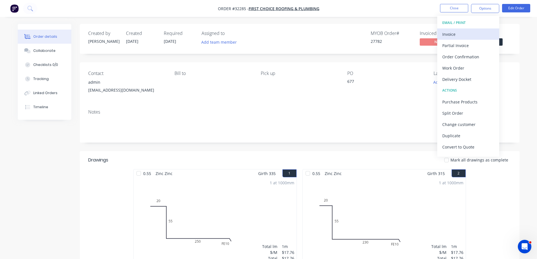
click at [463, 34] on div "Invoice" at bounding box center [468, 34] width 52 height 8
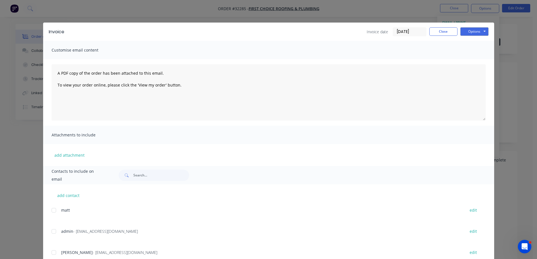
click at [51, 232] on div at bounding box center [53, 231] width 11 height 11
click at [472, 32] on button "Options" at bounding box center [474, 31] width 28 height 8
click at [480, 60] on button "Email" at bounding box center [478, 59] width 36 height 9
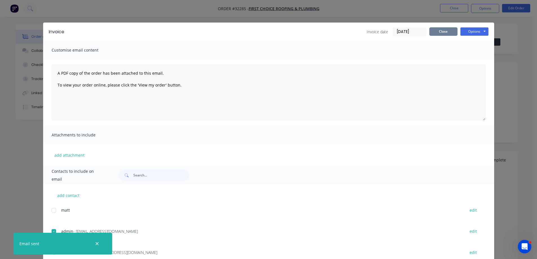
click at [445, 33] on button "Close" at bounding box center [443, 31] width 28 height 8
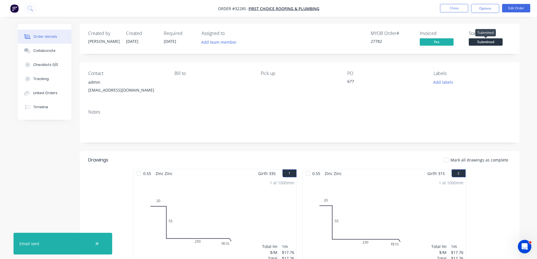
click at [477, 41] on span "Submitted" at bounding box center [485, 41] width 34 height 7
click at [115, 87] on div "[EMAIL_ADDRESS][DOMAIN_NAME]" at bounding box center [126, 90] width 77 height 8
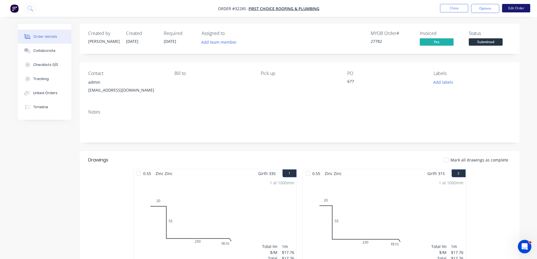
click at [512, 10] on button "Edit Order" at bounding box center [516, 8] width 28 height 8
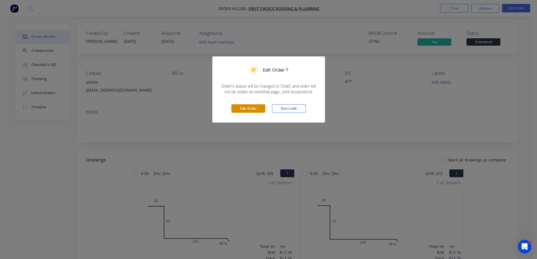
click at [248, 108] on button "Edit Order" at bounding box center [248, 108] width 34 height 8
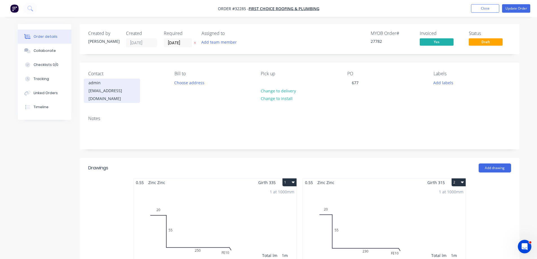
click at [118, 90] on div "[EMAIL_ADDRESS][DOMAIN_NAME]" at bounding box center [111, 95] width 47 height 16
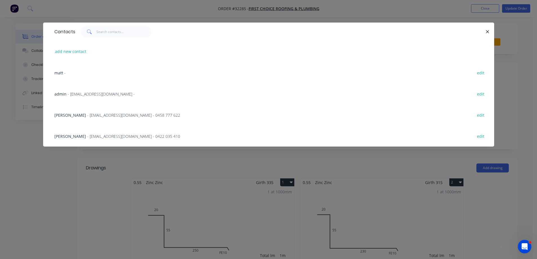
click at [65, 115] on span "[PERSON_NAME]" at bounding box center [70, 114] width 32 height 5
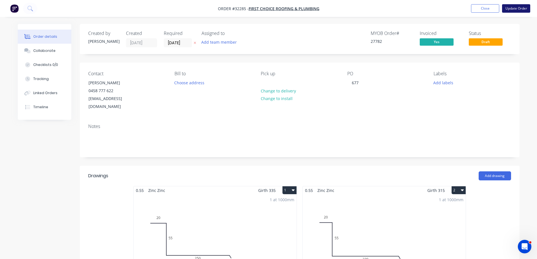
click at [512, 8] on button "Update Order" at bounding box center [516, 8] width 28 height 8
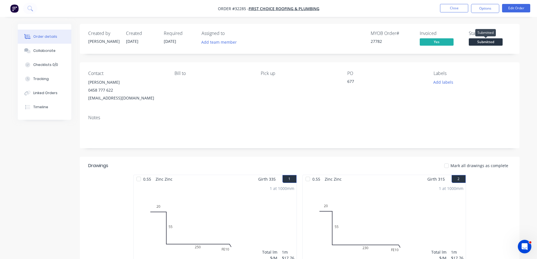
click at [482, 43] on span "Submitted" at bounding box center [485, 41] width 34 height 7
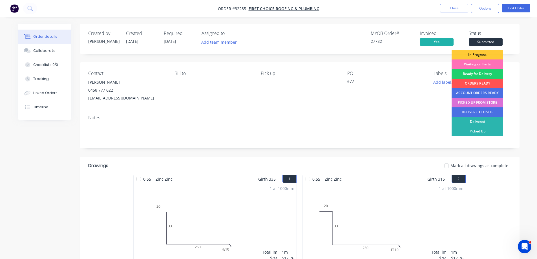
click at [480, 103] on div "PICKED UP FROM STORE" at bounding box center [477, 103] width 52 height 10
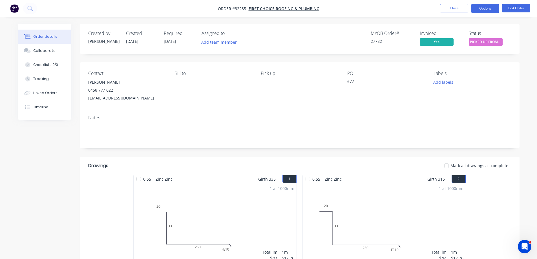
click at [482, 8] on button "Options" at bounding box center [485, 8] width 28 height 9
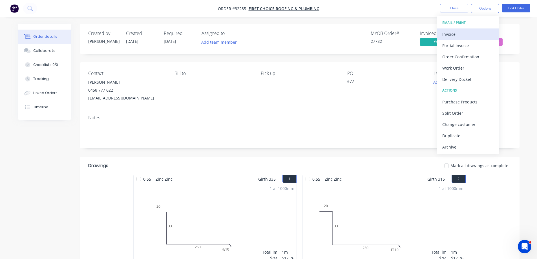
click at [463, 37] on div "Invoice" at bounding box center [468, 34] width 52 height 8
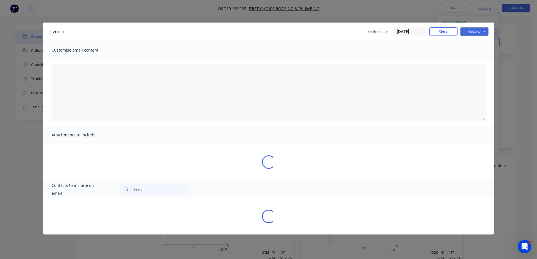
type textarea "A PDF copy of the order has been attached to this email. To view your order onl…"
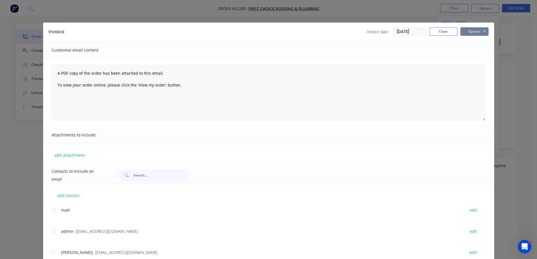
click at [467, 32] on button "Options" at bounding box center [474, 31] width 28 height 8
click at [470, 55] on button "Print" at bounding box center [478, 50] width 36 height 9
click at [443, 30] on button "Close" at bounding box center [443, 31] width 28 height 8
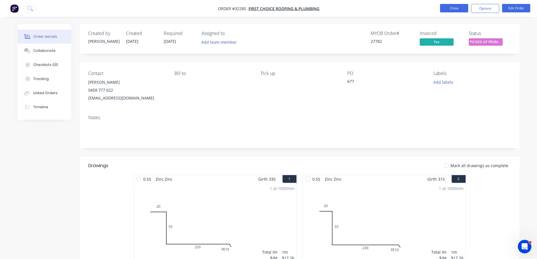
click at [457, 10] on button "Close" at bounding box center [454, 8] width 28 height 8
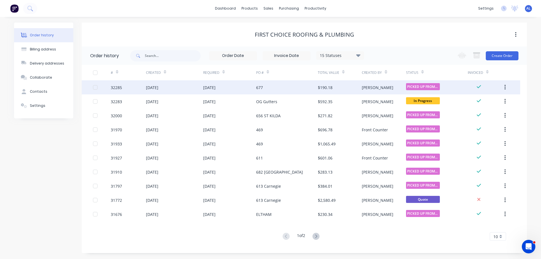
click at [274, 88] on div "677" at bounding box center [287, 87] width 62 height 14
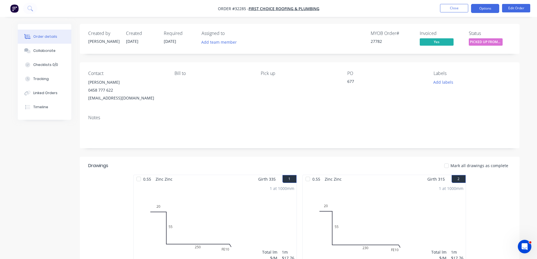
click at [480, 10] on button "Options" at bounding box center [485, 8] width 28 height 9
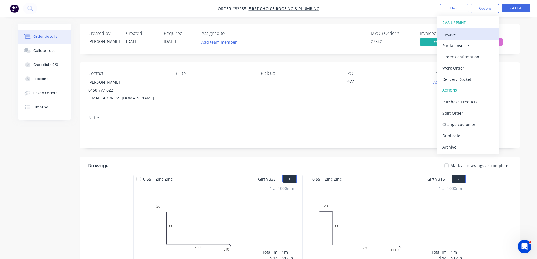
click at [455, 32] on div "Invoice" at bounding box center [468, 34] width 52 height 8
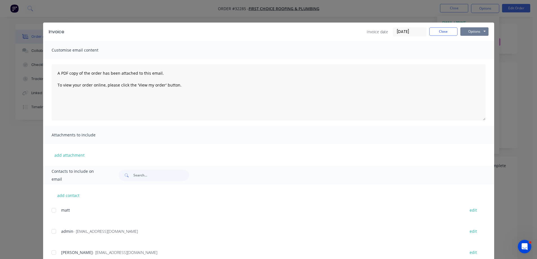
click at [471, 33] on button "Options" at bounding box center [474, 31] width 28 height 8
click at [481, 50] on button "Print" at bounding box center [478, 50] width 36 height 9
click at [444, 34] on button "Close" at bounding box center [443, 31] width 28 height 8
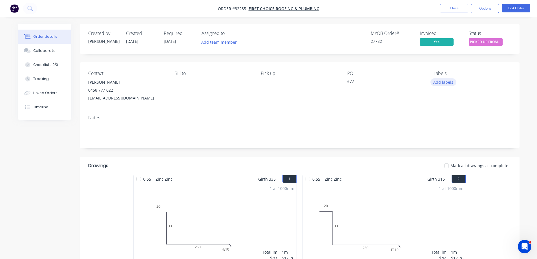
click at [448, 81] on button "Add labels" at bounding box center [443, 82] width 26 height 8
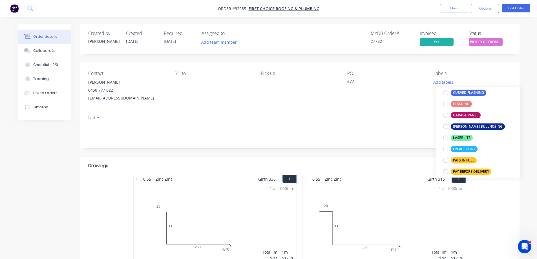
scroll to position [169, 0]
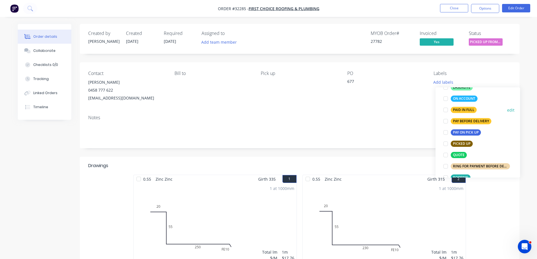
click at [461, 110] on div "PAID IN FULL" at bounding box center [463, 110] width 26 height 6
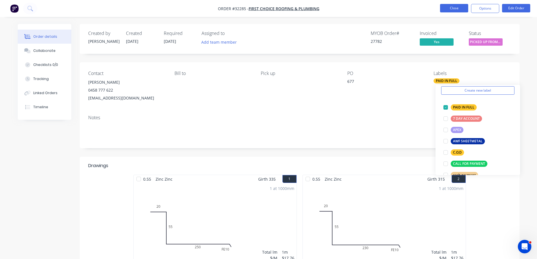
click at [454, 8] on button "Close" at bounding box center [454, 8] width 28 height 8
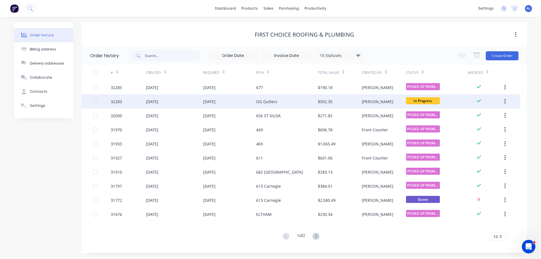
click at [348, 101] on div "$592.35" at bounding box center [340, 101] width 44 height 14
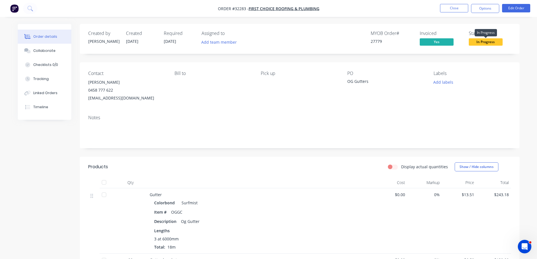
click at [494, 41] on span "In Progress" at bounding box center [485, 41] width 34 height 7
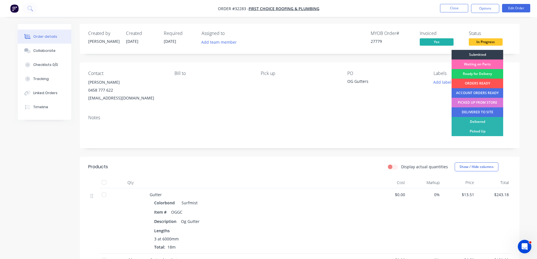
click at [479, 64] on div "Waiting on Parts" at bounding box center [477, 64] width 52 height 10
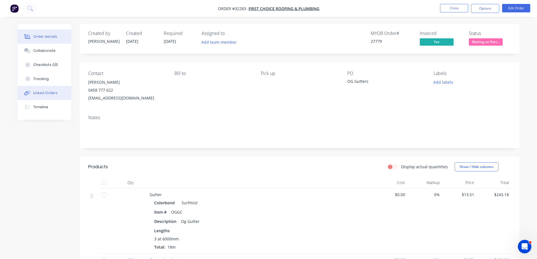
click at [46, 94] on div "Linked Orders" at bounding box center [45, 92] width 24 height 5
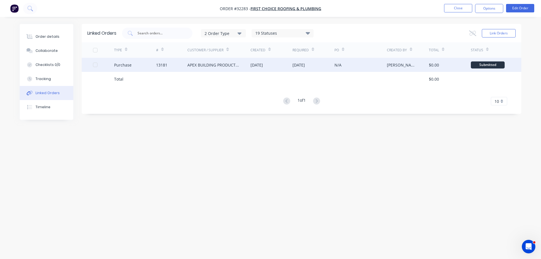
click at [263, 66] on div "[DATE]" at bounding box center [256, 65] width 12 height 6
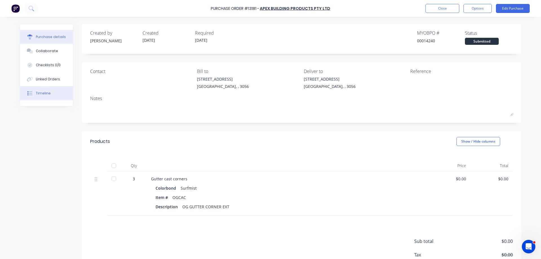
click at [46, 93] on div "Timeline" at bounding box center [43, 93] width 15 height 5
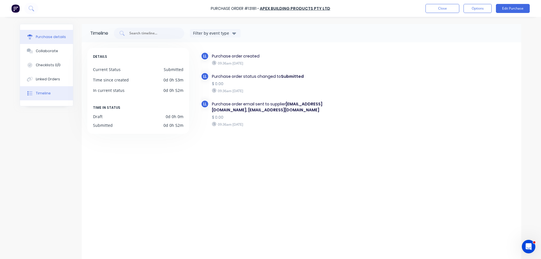
click at [46, 37] on div "Purchase details" at bounding box center [51, 36] width 30 height 5
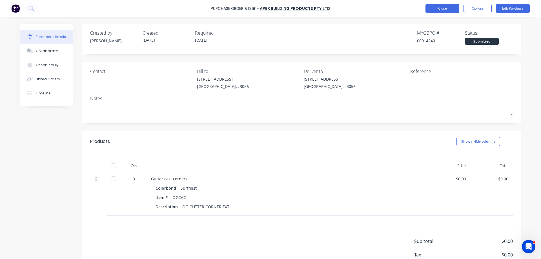
click at [435, 9] on button "Close" at bounding box center [442, 8] width 34 height 9
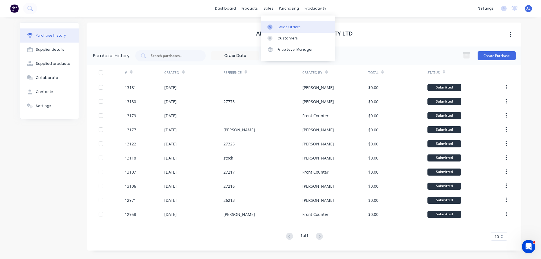
click at [290, 28] on div "Sales Orders" at bounding box center [288, 27] width 23 height 5
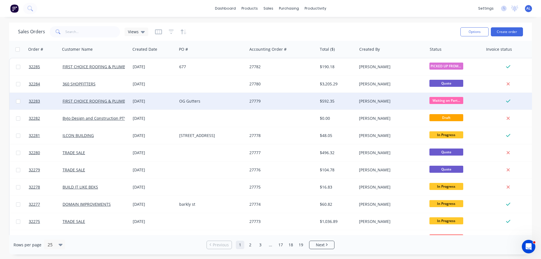
click at [274, 101] on div "27779" at bounding box center [280, 101] width 63 height 6
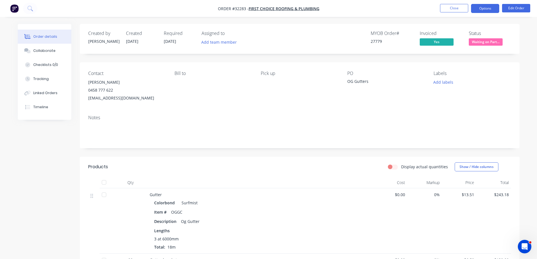
click at [481, 9] on button "Options" at bounding box center [485, 8] width 28 height 9
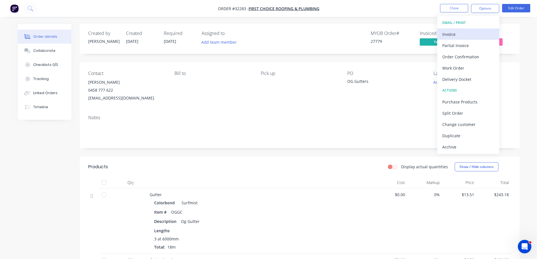
click at [456, 32] on div "Invoice" at bounding box center [468, 34] width 52 height 8
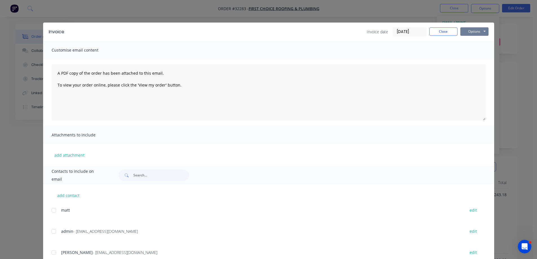
click at [468, 29] on button "Options" at bounding box center [474, 31] width 28 height 8
click at [469, 51] on button "Print" at bounding box center [478, 50] width 36 height 9
click at [445, 33] on button "Close" at bounding box center [443, 31] width 28 height 8
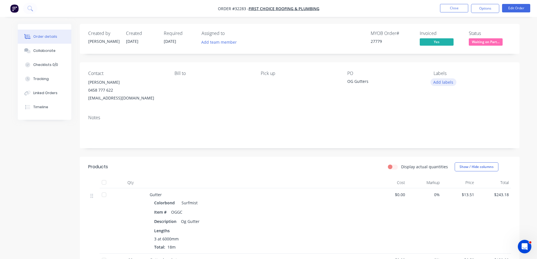
click at [447, 83] on button "Add labels" at bounding box center [443, 82] width 26 height 8
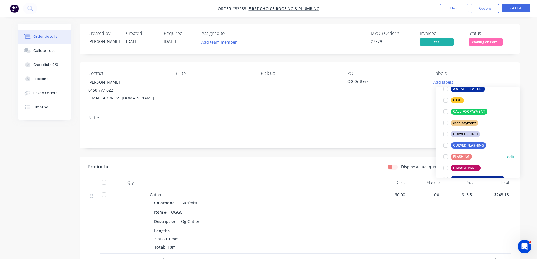
scroll to position [169, 0]
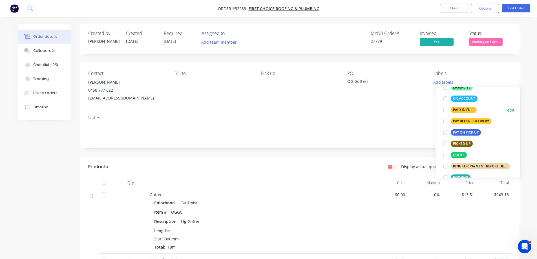
click at [456, 107] on div "PAID IN FULL" at bounding box center [463, 110] width 26 height 6
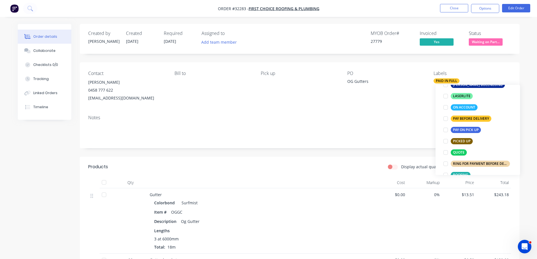
scroll to position [23, 0]
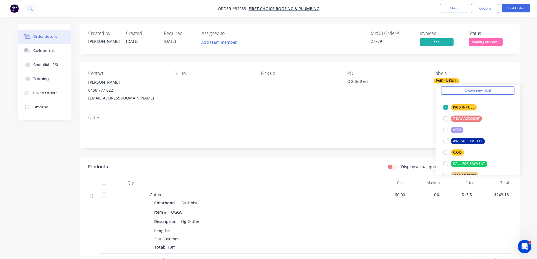
click at [464, 24] on div "Created by [PERSON_NAME] Created [DATE] Required [DATE] Assigned to Add team me…" at bounding box center [299, 39] width 439 height 30
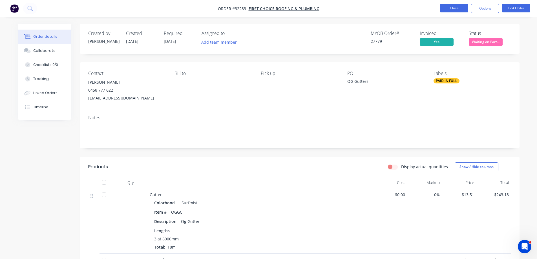
click at [451, 8] on button "Close" at bounding box center [454, 8] width 28 height 8
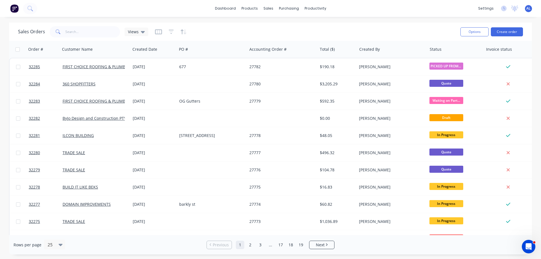
click at [13, 10] on img at bounding box center [14, 8] width 8 height 8
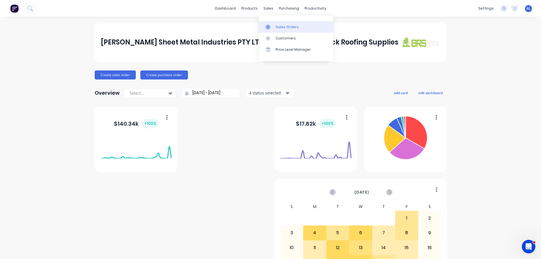
click at [277, 25] on div "Sales Orders" at bounding box center [286, 27] width 23 height 5
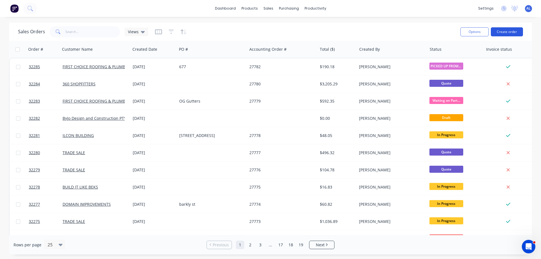
click at [511, 32] on button "Create order" at bounding box center [507, 31] width 32 height 9
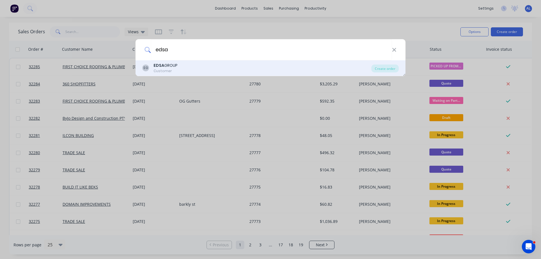
type input "edsa"
click at [192, 68] on div "EG EDSA GROUP Customer" at bounding box center [256, 68] width 229 height 11
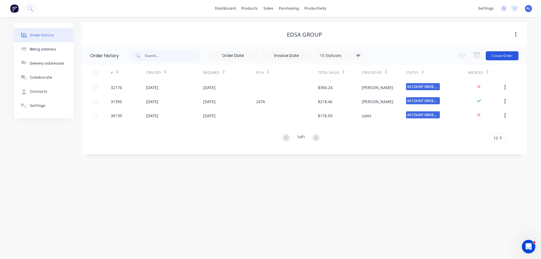
click at [507, 57] on button "Create Order" at bounding box center [502, 55] width 33 height 9
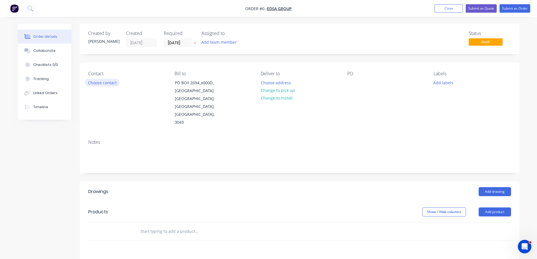
click at [106, 84] on button "Choose contact" at bounding box center [102, 83] width 35 height 8
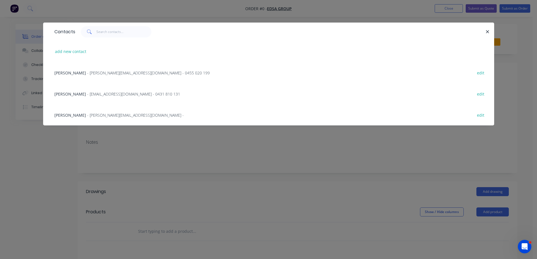
click at [95, 94] on span "- [EMAIL_ADDRESS][DOMAIN_NAME] - 0431 810 131" at bounding box center [133, 93] width 93 height 5
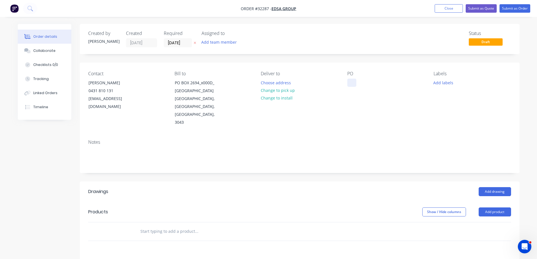
click at [351, 83] on div at bounding box center [351, 83] width 9 height 8
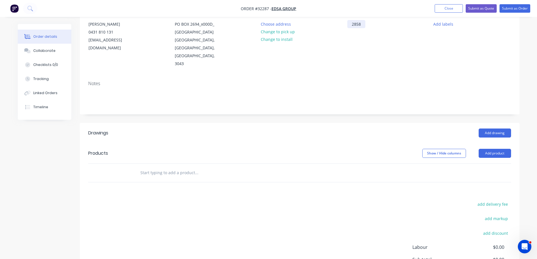
scroll to position [84, 0]
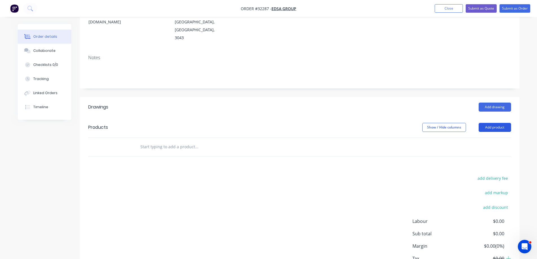
click at [497, 123] on button "Add product" at bounding box center [494, 127] width 32 height 9
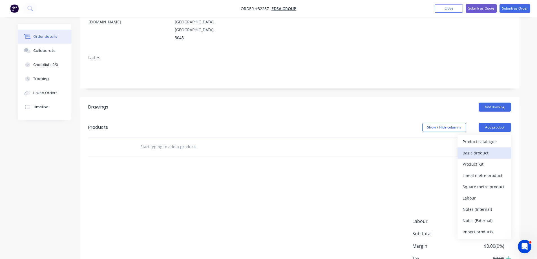
click at [482, 149] on div "Basic product" at bounding box center [483, 153] width 43 height 8
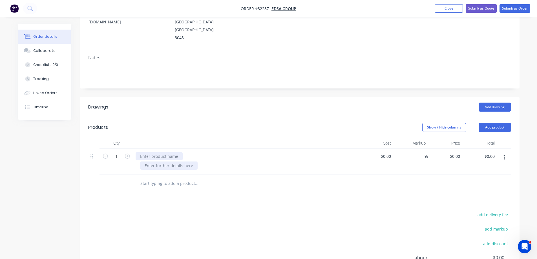
click at [155, 152] on div at bounding box center [158, 156] width 47 height 8
click at [391, 152] on input at bounding box center [389, 156] width 6 height 8
type input "$220.00"
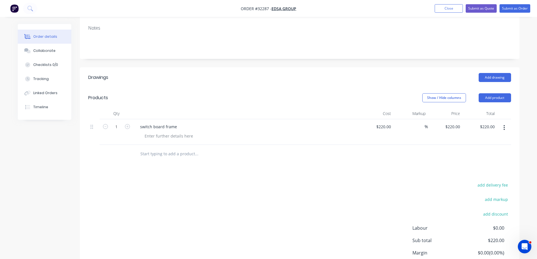
scroll to position [146, 0]
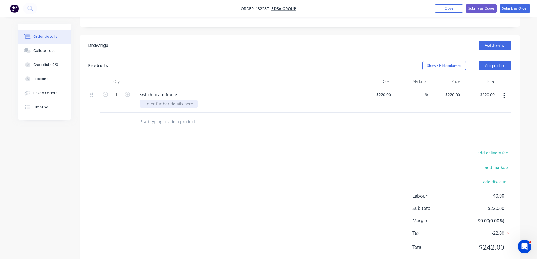
click at [167, 100] on div at bounding box center [168, 104] width 57 height 8
click at [178, 90] on div "switch board frame" at bounding box center [158, 94] width 46 height 8
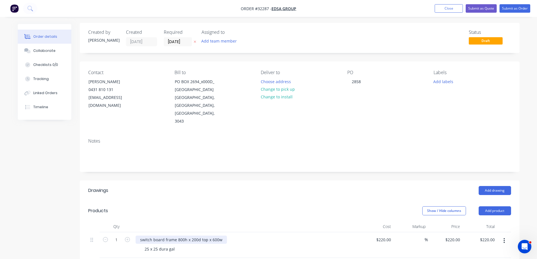
scroll to position [0, 0]
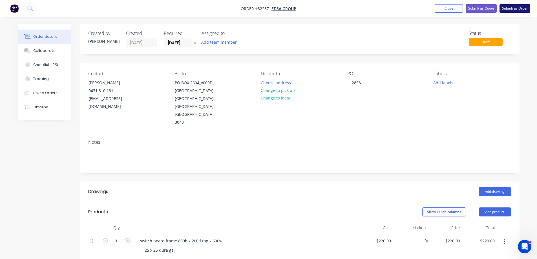
click at [513, 10] on button "Submit as Order" at bounding box center [514, 8] width 31 height 8
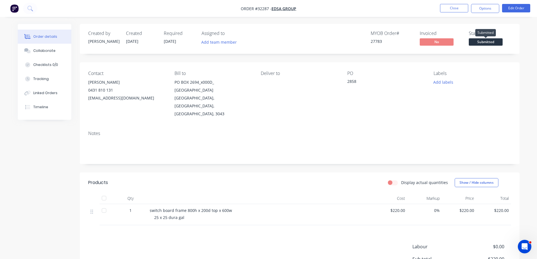
click at [484, 42] on span "Submitted" at bounding box center [485, 41] width 34 height 7
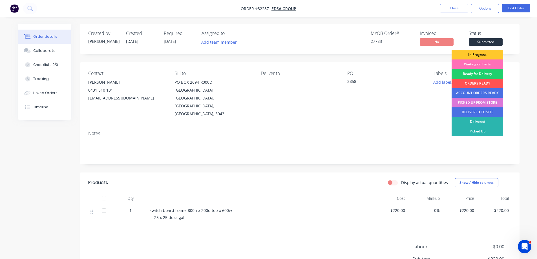
click at [477, 55] on div "In Progress" at bounding box center [477, 55] width 52 height 10
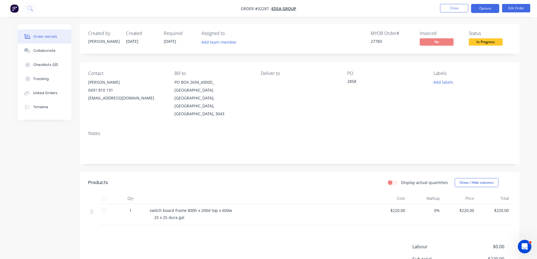
click at [488, 10] on button "Options" at bounding box center [485, 8] width 28 height 9
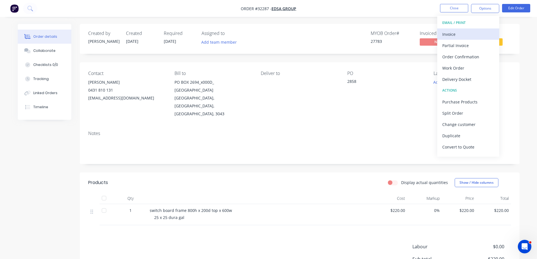
click at [465, 37] on div "Invoice" at bounding box center [468, 34] width 52 height 8
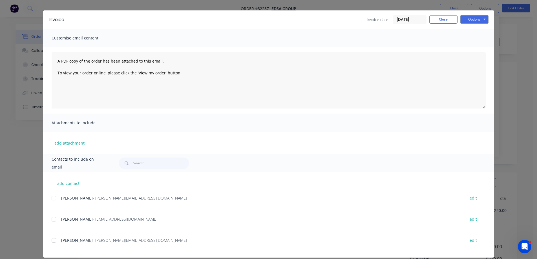
scroll to position [19, 0]
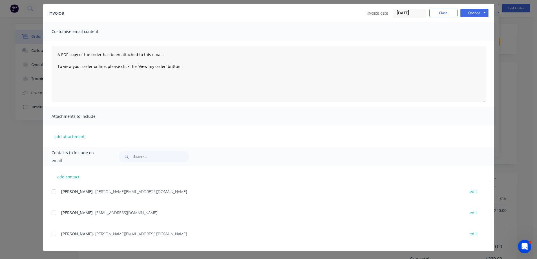
click at [50, 214] on div at bounding box center [53, 212] width 11 height 11
click at [465, 11] on button "Options" at bounding box center [474, 13] width 28 height 8
click at [469, 42] on button "Email" at bounding box center [478, 41] width 36 height 9
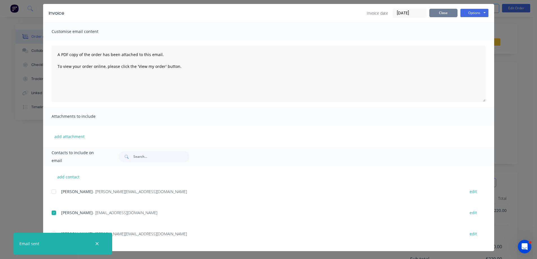
click at [451, 15] on button "Close" at bounding box center [443, 13] width 28 height 8
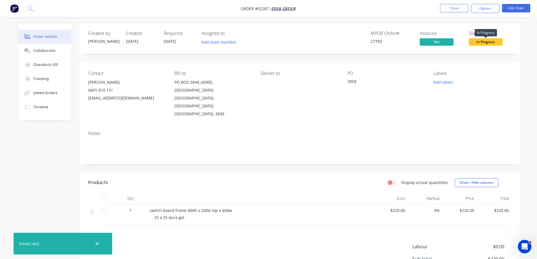
click at [495, 43] on span "In Progress" at bounding box center [485, 41] width 34 height 7
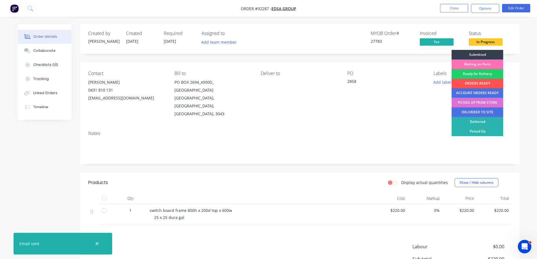
click at [481, 103] on div "PICKED UP FROM STORE" at bounding box center [477, 103] width 52 height 10
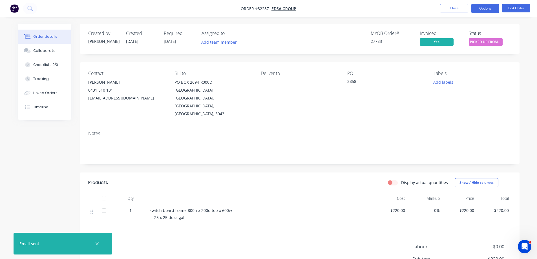
click at [485, 12] on button "Options" at bounding box center [485, 8] width 28 height 9
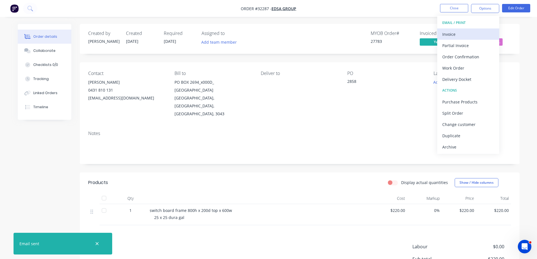
click at [469, 36] on div "Invoice" at bounding box center [468, 34] width 52 height 8
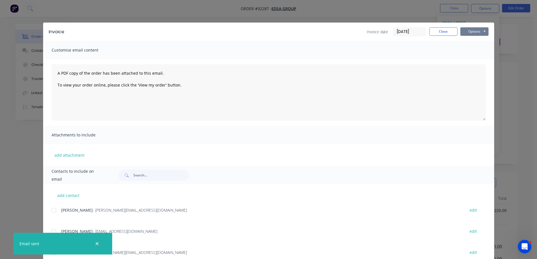
click at [474, 30] on button "Options" at bounding box center [474, 31] width 28 height 8
click at [480, 50] on button "Print" at bounding box center [478, 50] width 36 height 9
click at [438, 30] on button "Close" at bounding box center [443, 31] width 28 height 8
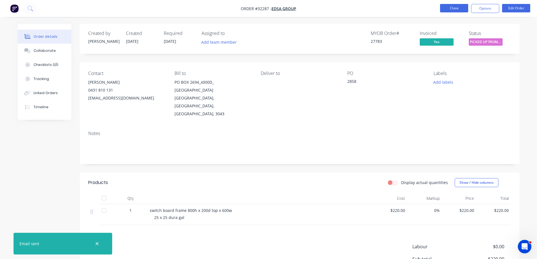
click at [455, 7] on button "Close" at bounding box center [454, 8] width 28 height 8
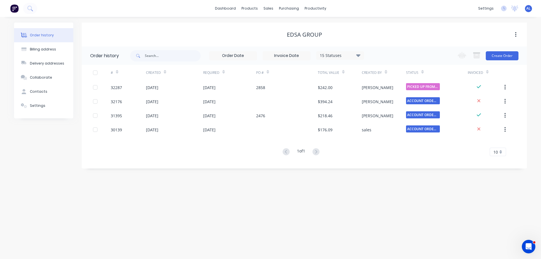
click at [15, 10] on img at bounding box center [14, 8] width 8 height 8
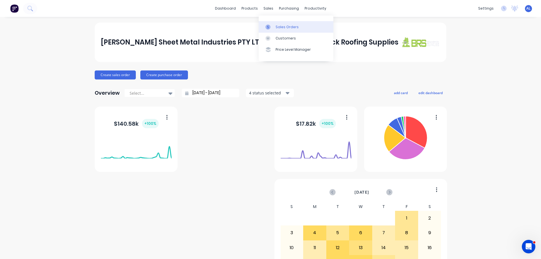
click at [288, 27] on div "Sales Orders" at bounding box center [286, 27] width 23 height 5
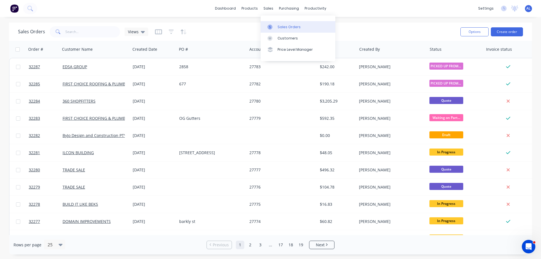
click at [291, 27] on div "Sales Orders" at bounding box center [288, 27] width 23 height 5
click at [509, 33] on button "Create order" at bounding box center [507, 31] width 32 height 9
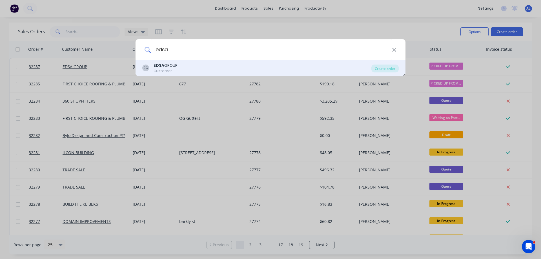
type input "edsa"
click at [207, 69] on div "EG EDSA GROUP Customer" at bounding box center [256, 68] width 229 height 11
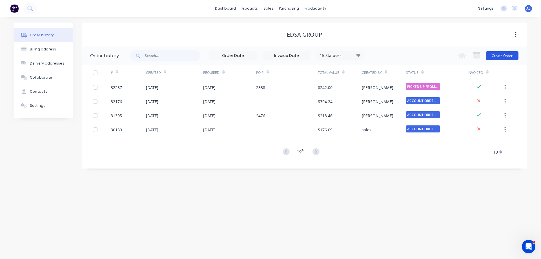
click at [508, 56] on button "Create Order" at bounding box center [502, 55] width 33 height 9
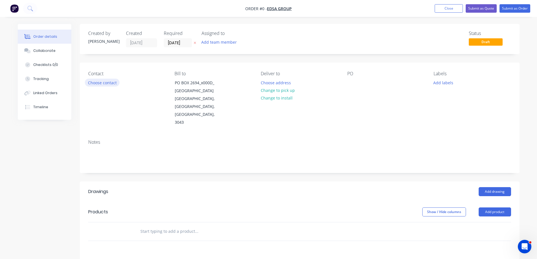
click at [101, 84] on button "Choose contact" at bounding box center [102, 83] width 35 height 8
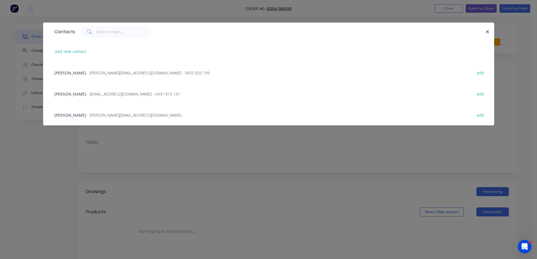
click at [96, 94] on span "- [EMAIL_ADDRESS][DOMAIN_NAME] - 0431 810 131" at bounding box center [133, 93] width 93 height 5
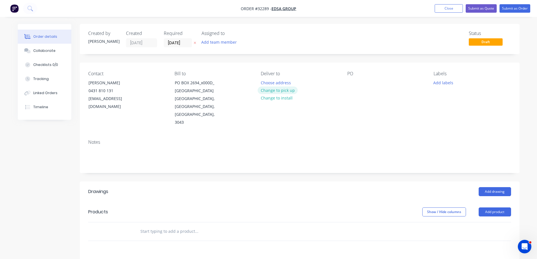
click at [272, 90] on button "Change to pick up" at bounding box center [277, 90] width 40 height 8
click at [350, 81] on div at bounding box center [351, 83] width 9 height 8
click at [494, 187] on button "Add drawing" at bounding box center [494, 191] width 32 height 9
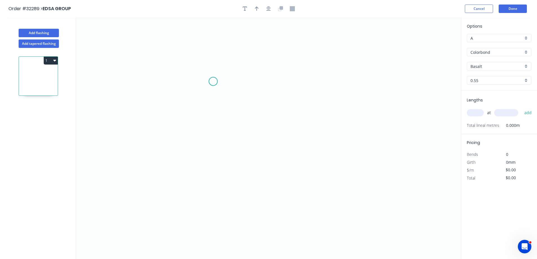
click at [213, 81] on icon "0" at bounding box center [268, 137] width 384 height 241
click at [324, 77] on icon "0" at bounding box center [268, 137] width 384 height 241
click at [323, 152] on icon "0 ?" at bounding box center [268, 137] width 384 height 241
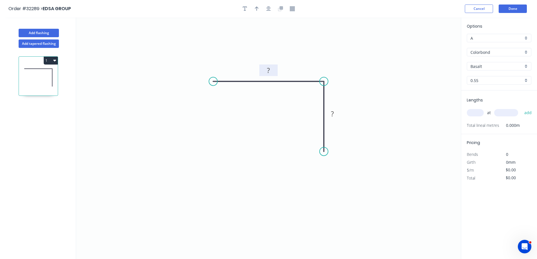
click at [269, 69] on tspan "?" at bounding box center [268, 70] width 3 height 9
type input "$23.17"
click at [268, 8] on icon "button" at bounding box center [268, 8] width 5 height 5
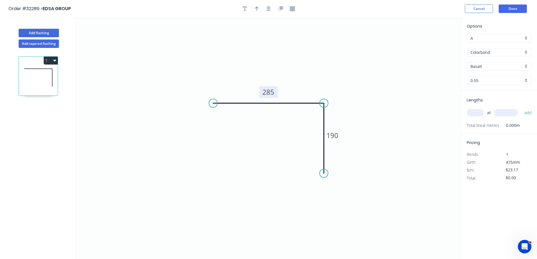
click at [526, 53] on div "Colorbond" at bounding box center [498, 52] width 64 height 8
click at [501, 83] on div "Galvanised" at bounding box center [499, 83] width 64 height 10
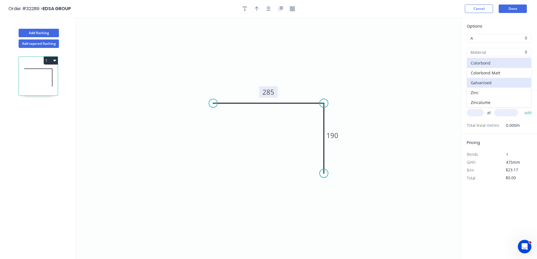
type input "Galvanised"
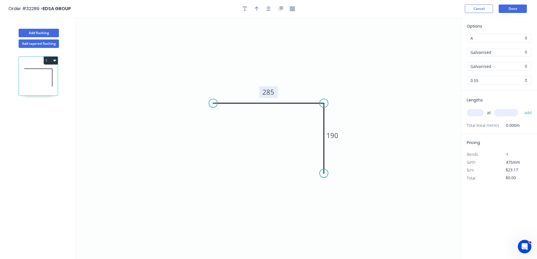
type input "$45.50"
click at [478, 111] on input "text" at bounding box center [474, 112] width 17 height 7
type input "1"
type input "2380"
click at [521, 108] on button "add" at bounding box center [527, 113] width 13 height 10
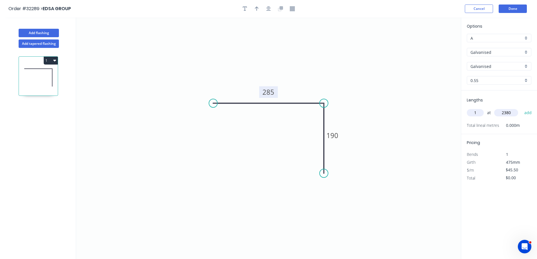
type input "$108.29"
click at [513, 10] on button "Done" at bounding box center [512, 9] width 28 height 8
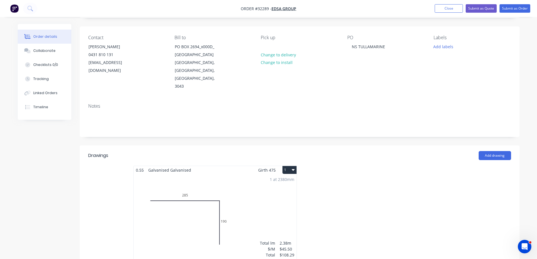
scroll to position [113, 0]
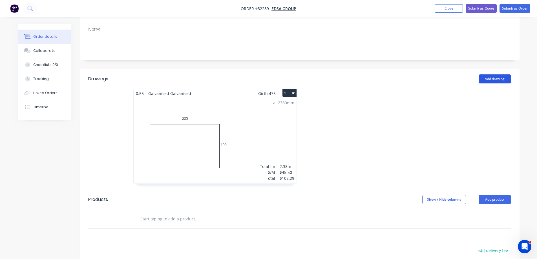
click at [496, 74] on button "Add drawing" at bounding box center [494, 78] width 32 height 9
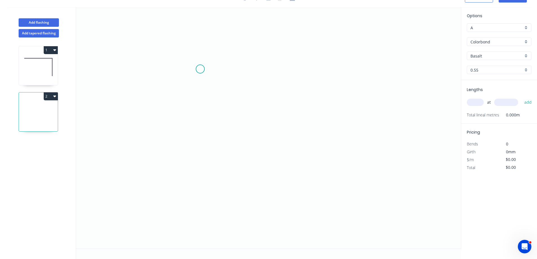
click at [200, 69] on icon "0" at bounding box center [268, 127] width 384 height 241
click at [234, 70] on icon "0" at bounding box center [268, 127] width 384 height 241
click at [236, 151] on icon "0 ?" at bounding box center [268, 127] width 384 height 241
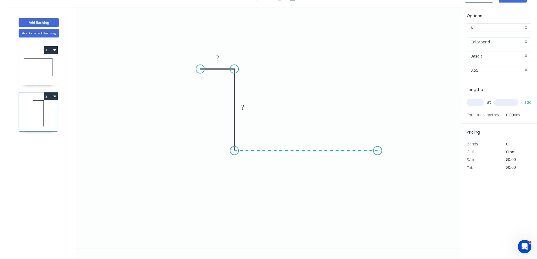
click at [377, 159] on icon "0 ? ?" at bounding box center [268, 127] width 384 height 241
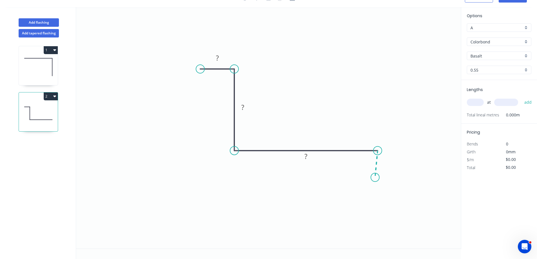
drag, startPoint x: 375, startPoint y: 177, endPoint x: 17, endPoint y: 224, distance: 360.5
click at [374, 177] on icon "0 ? ? ?" at bounding box center [268, 127] width 384 height 241
click at [376, 179] on circle at bounding box center [377, 178] width 8 height 8
drag, startPoint x: 220, startPoint y: 58, endPoint x: 294, endPoint y: 49, distance: 74.1
click at [221, 57] on rect at bounding box center [217, 58] width 11 height 8
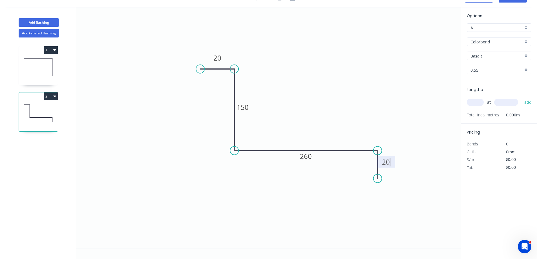
type input "$23.95"
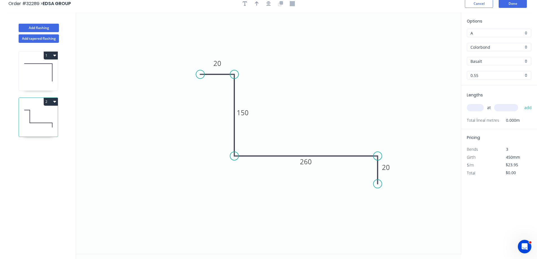
scroll to position [0, 0]
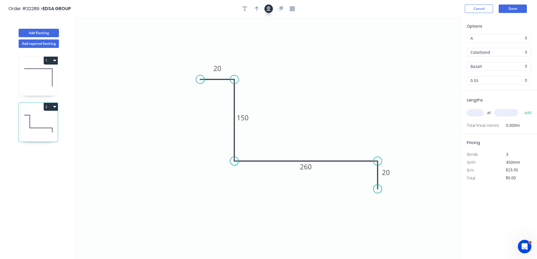
click at [268, 10] on icon "button" at bounding box center [268, 8] width 5 height 5
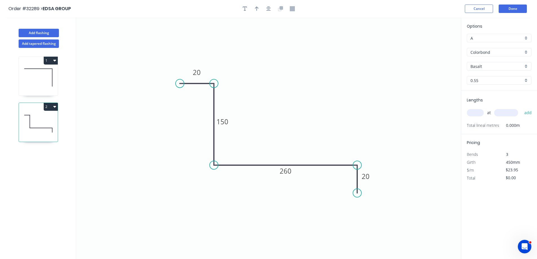
click at [524, 53] on div "Colorbond" at bounding box center [498, 52] width 64 height 8
click at [492, 82] on div "Galvanised" at bounding box center [499, 83] width 64 height 10
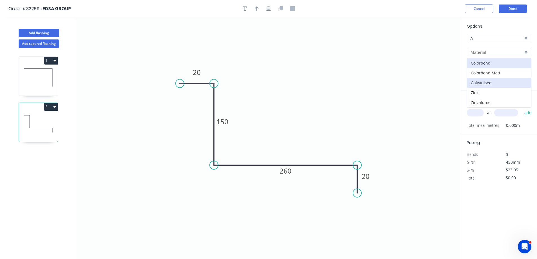
type input "Galvanised"
type input "$43.16"
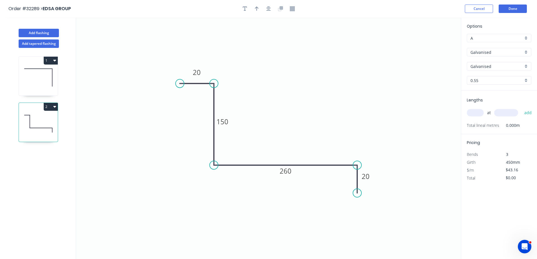
click at [476, 114] on input "text" at bounding box center [474, 112] width 17 height 7
type input "1"
type input "2380"
click at [521, 108] on button "add" at bounding box center [527, 113] width 13 height 10
type input "$102.72"
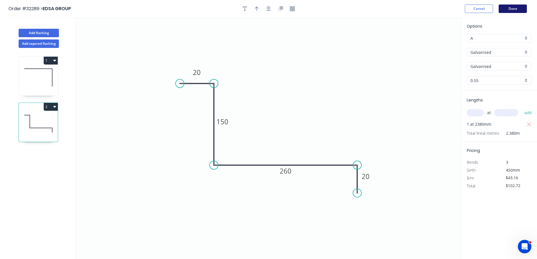
click at [513, 8] on button "Done" at bounding box center [512, 9] width 28 height 8
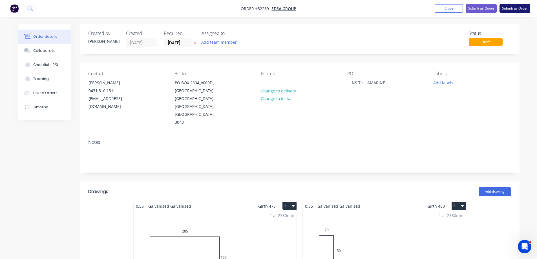
click at [517, 10] on button "Submit as Order" at bounding box center [514, 8] width 31 height 8
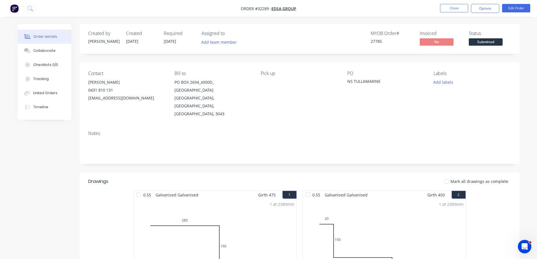
click at [488, 43] on span "Submitted" at bounding box center [485, 41] width 34 height 7
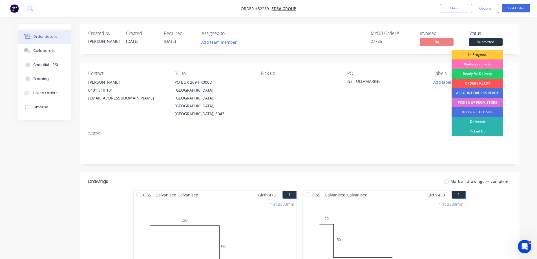
click at [480, 100] on div "PICKED UP FROM STORE" at bounding box center [477, 103] width 52 height 10
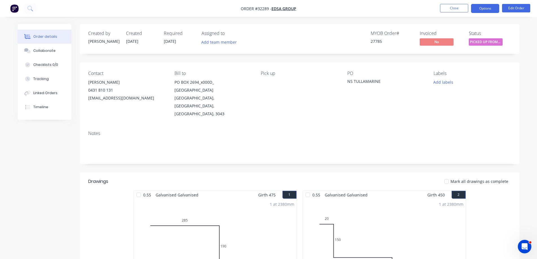
click at [477, 8] on button "Options" at bounding box center [485, 8] width 28 height 9
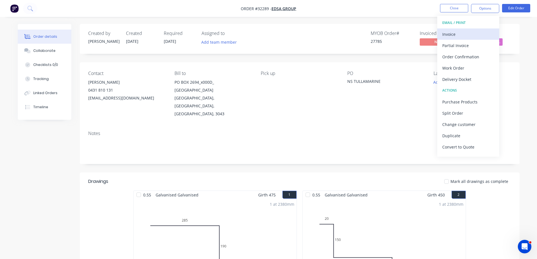
click at [468, 32] on div "Invoice" at bounding box center [468, 34] width 52 height 8
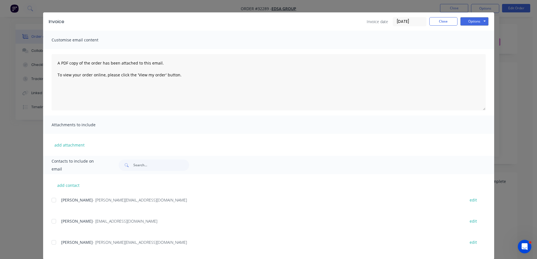
scroll to position [19, 0]
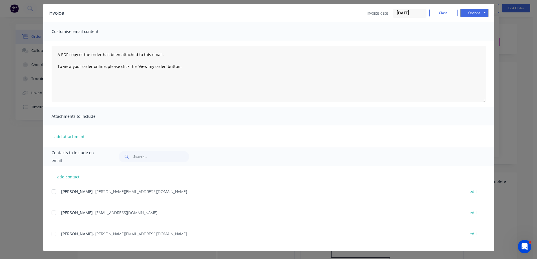
click at [52, 213] on div at bounding box center [53, 212] width 11 height 11
click at [475, 13] on button "Options" at bounding box center [474, 13] width 28 height 8
click at [477, 40] on button "Email" at bounding box center [478, 41] width 36 height 9
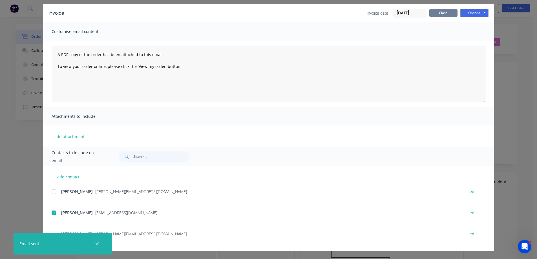
click at [448, 11] on button "Close" at bounding box center [443, 13] width 28 height 8
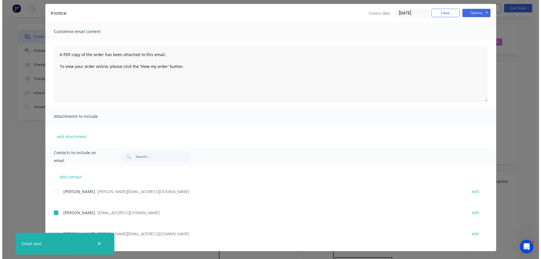
scroll to position [0, 0]
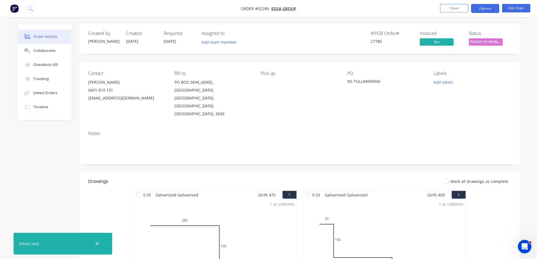
click at [479, 10] on button "Options" at bounding box center [485, 8] width 28 height 9
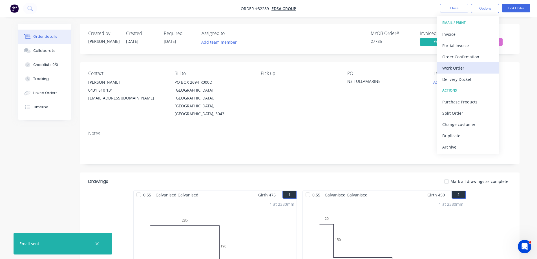
click at [470, 67] on div "Work Order" at bounding box center [468, 68] width 52 height 8
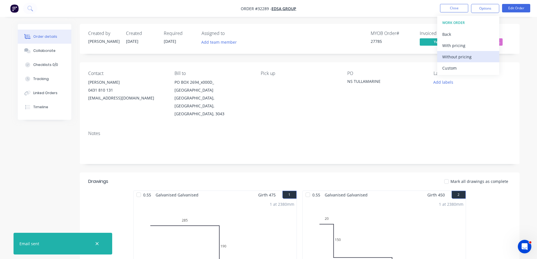
click at [475, 55] on div "Without pricing" at bounding box center [468, 57] width 52 height 8
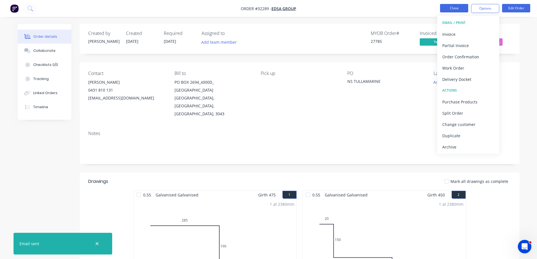
click at [456, 8] on button "Close" at bounding box center [454, 8] width 28 height 8
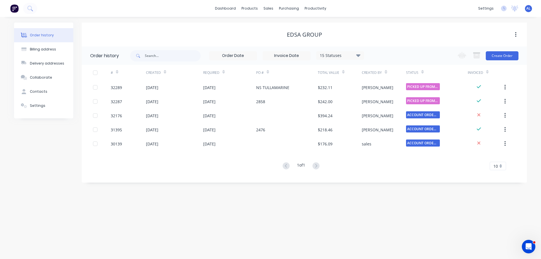
click at [17, 11] on img at bounding box center [14, 8] width 8 height 8
